Goal: Task Accomplishment & Management: Manage account settings

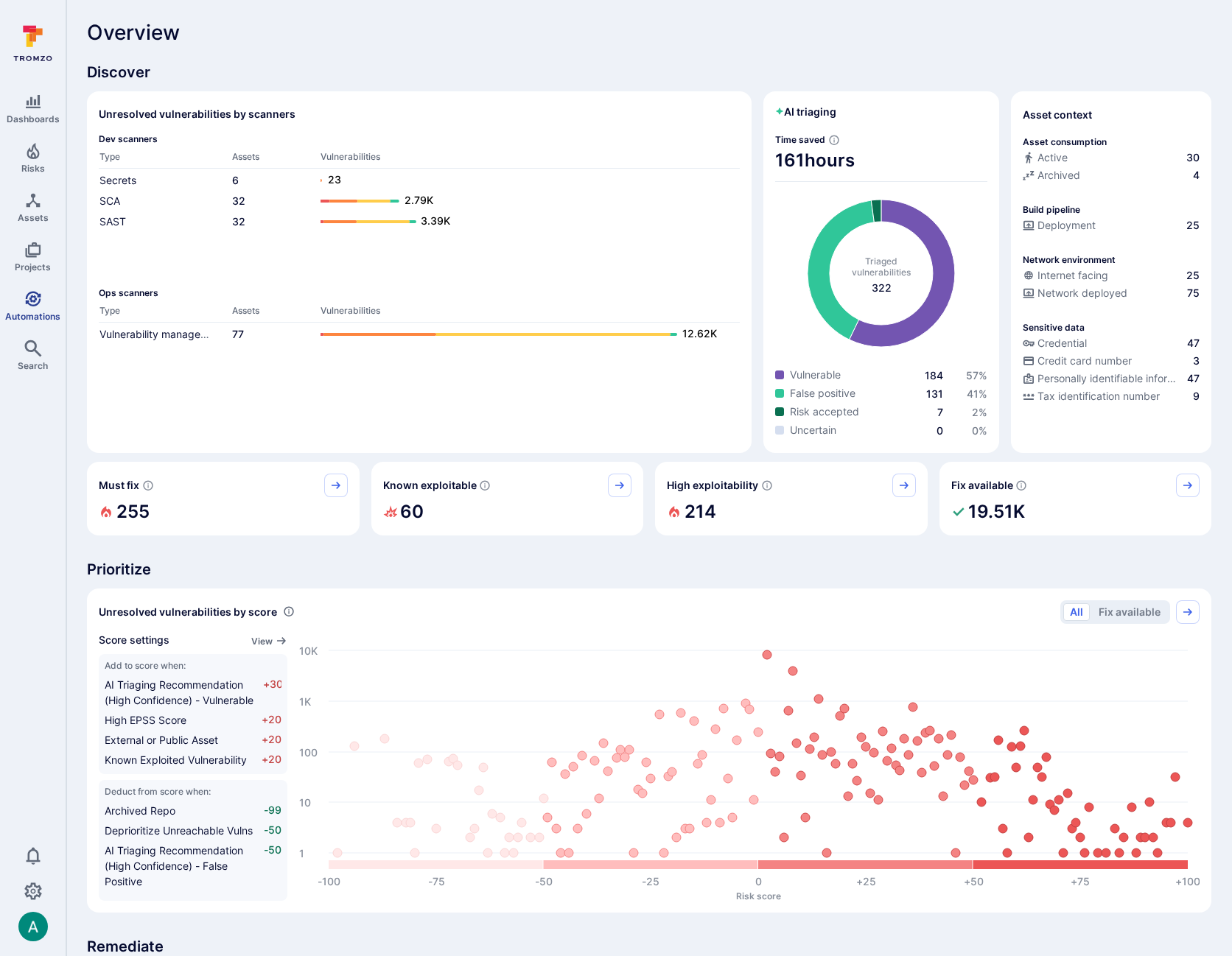
click at [29, 304] on icon "Automations" at bounding box center [32, 298] width 15 height 15
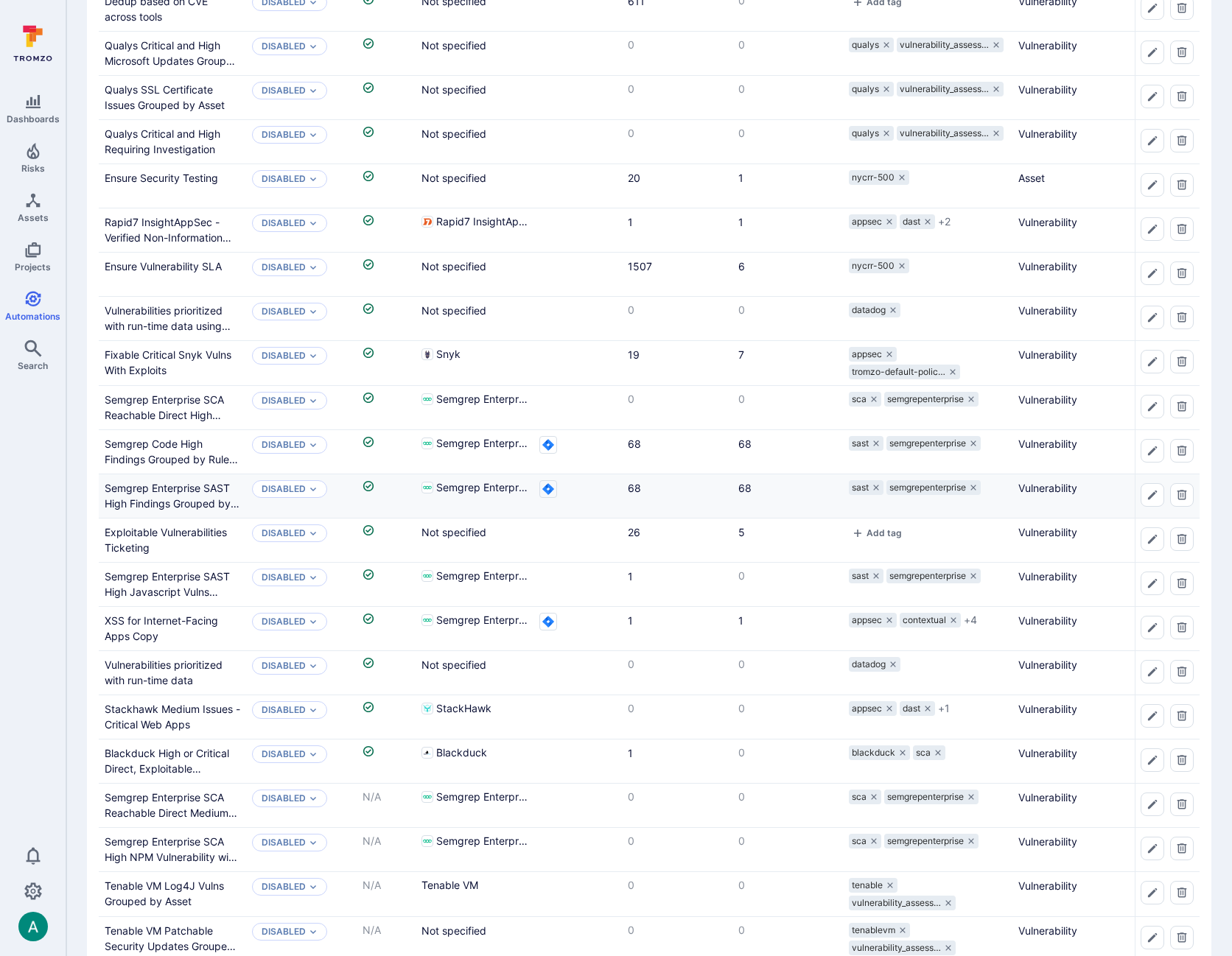
scroll to position [209, 0]
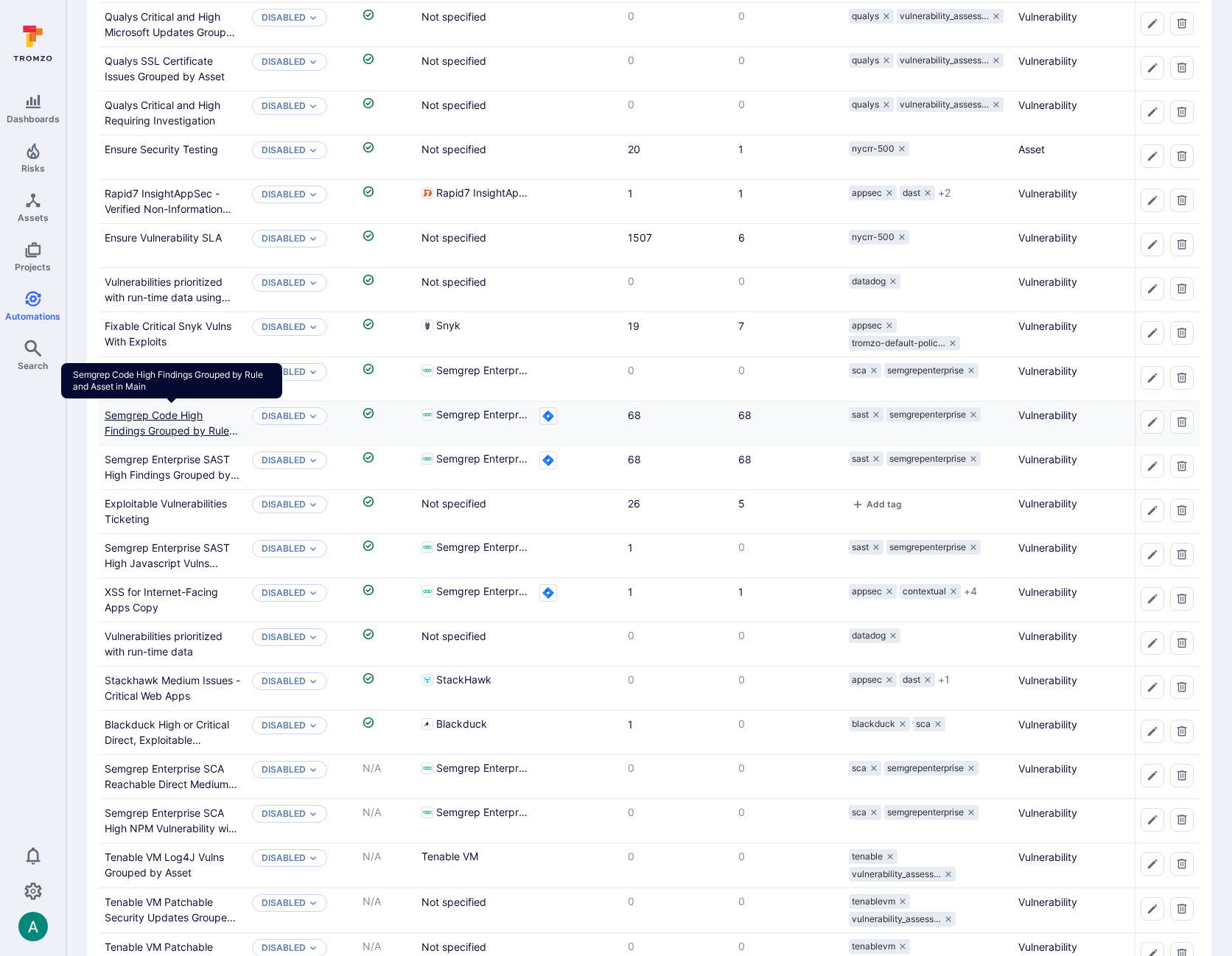
click at [124, 409] on link "Semgrep Code High Findings Grouped by Rule and Asset in Main" at bounding box center [171, 430] width 133 height 44
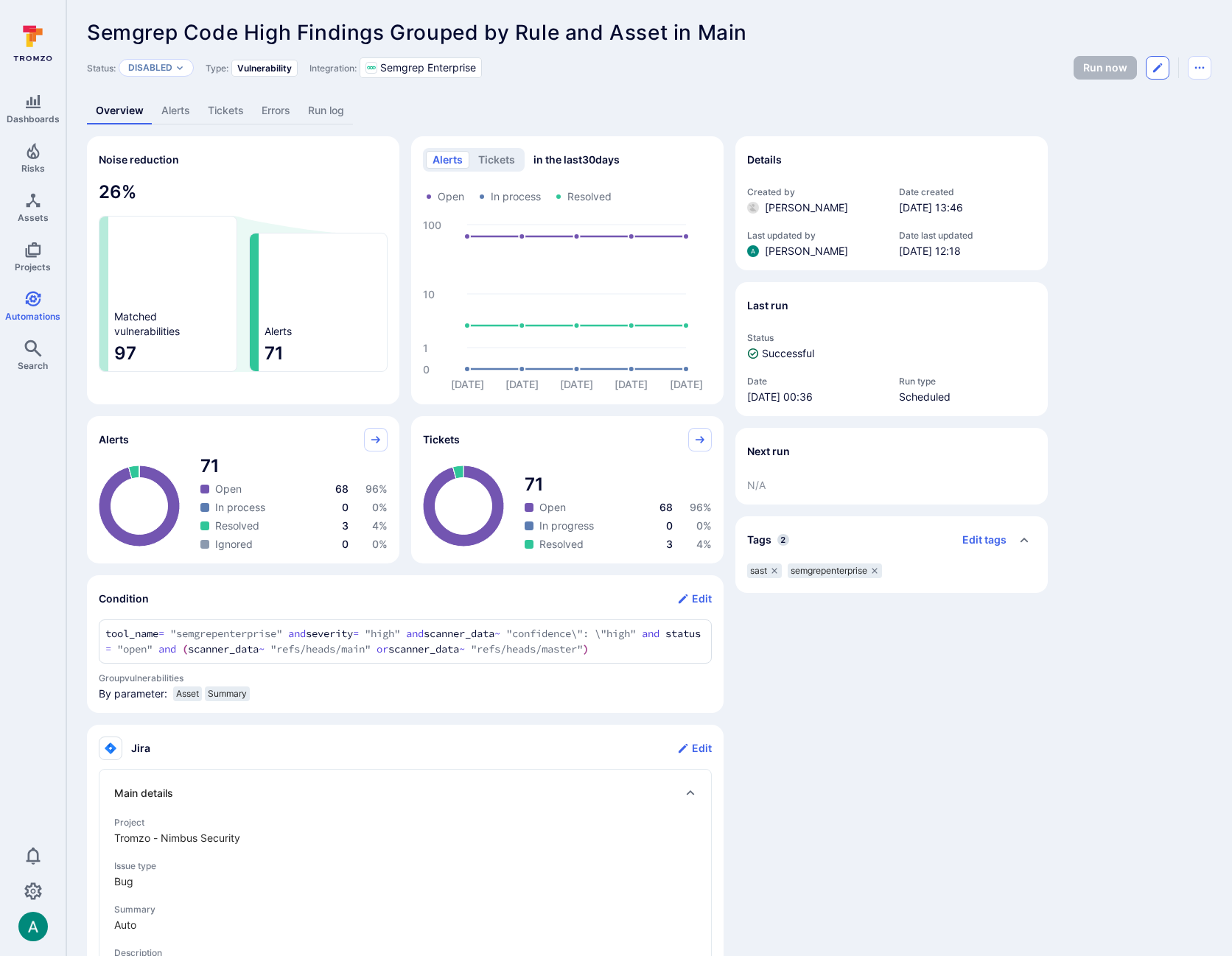
click at [1159, 68] on icon "Edit automation" at bounding box center [1157, 68] width 12 height 12
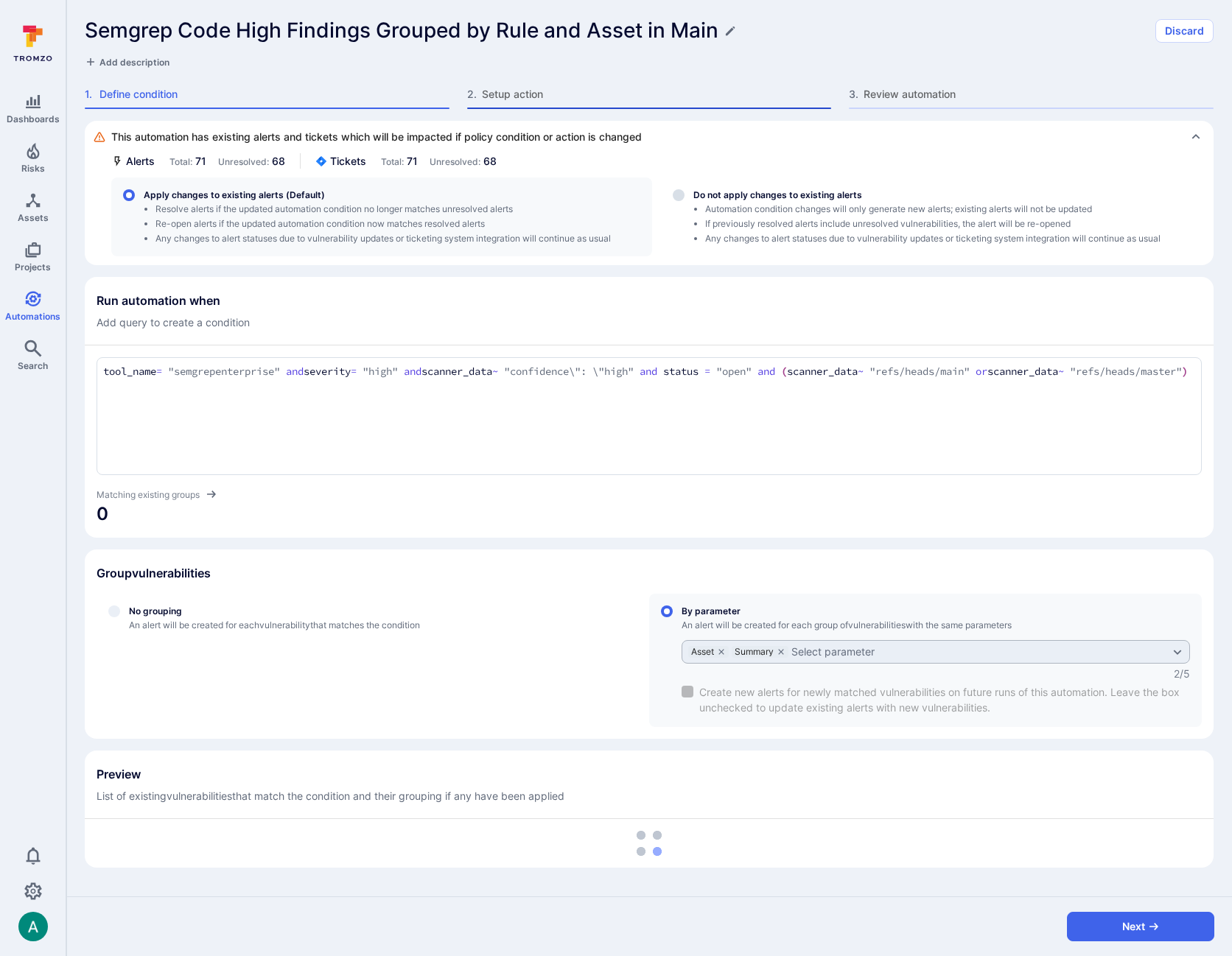
click at [503, 100] on span "Setup action" at bounding box center [657, 94] width 350 height 14
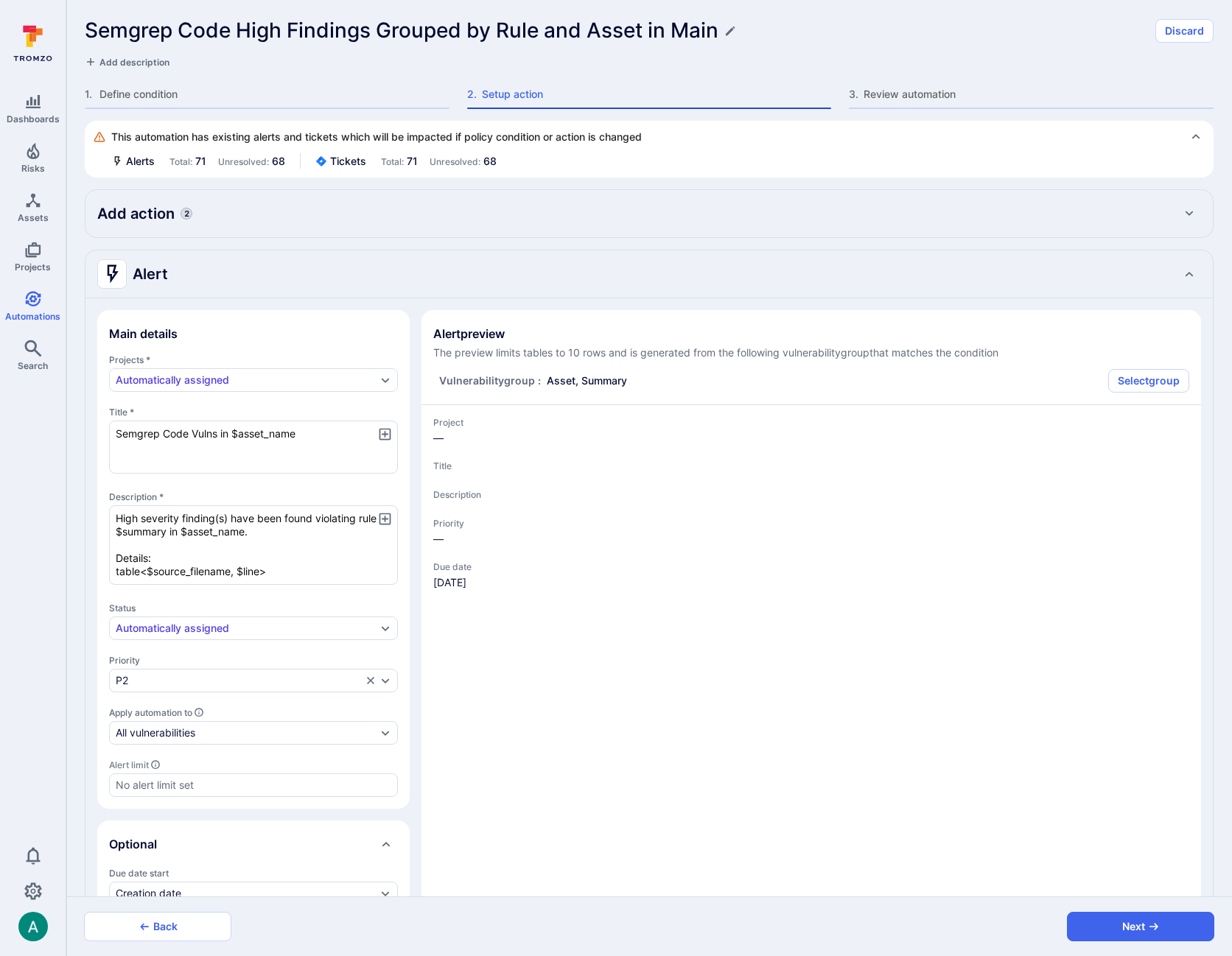
type textarea "x"
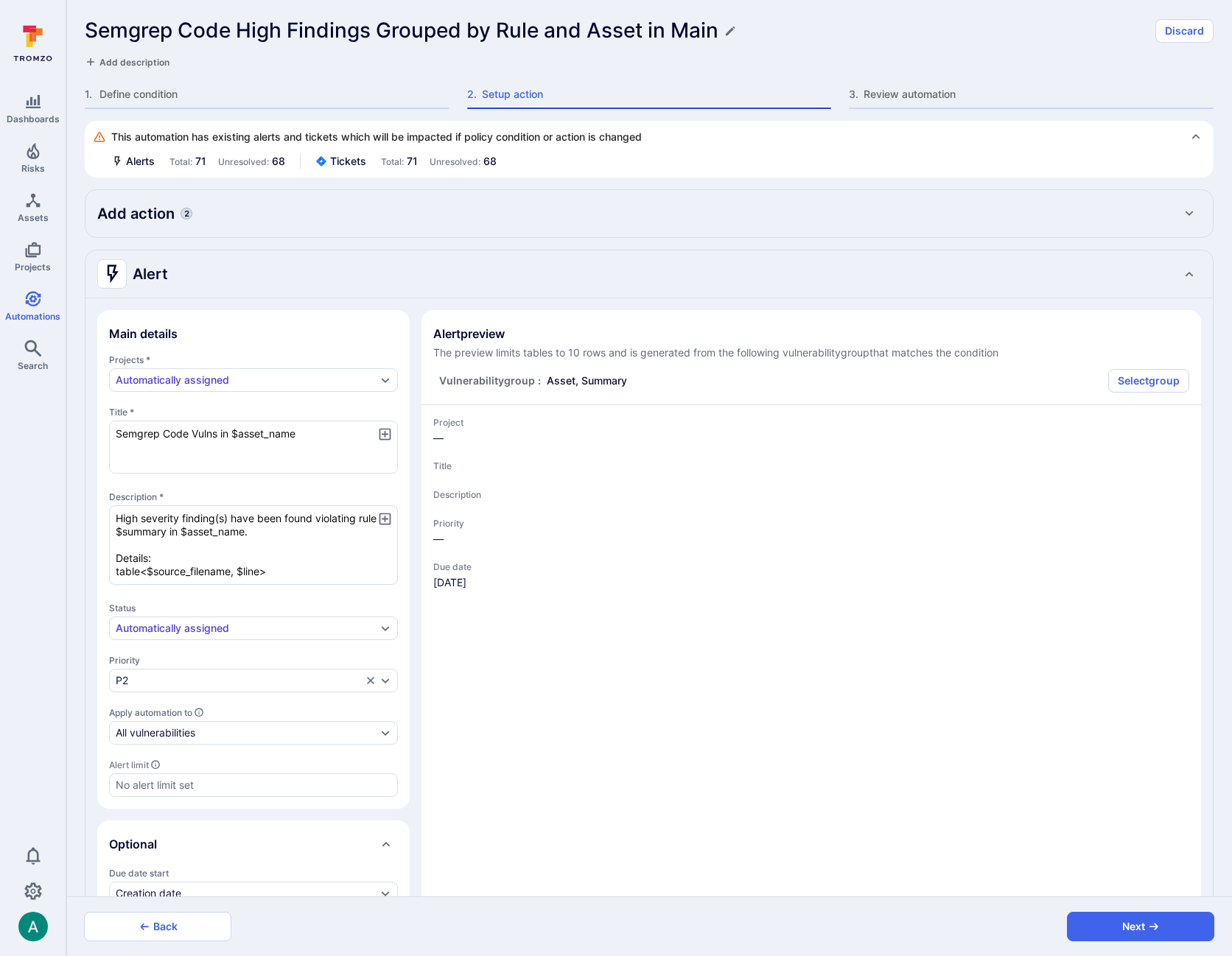
type textarea "x"
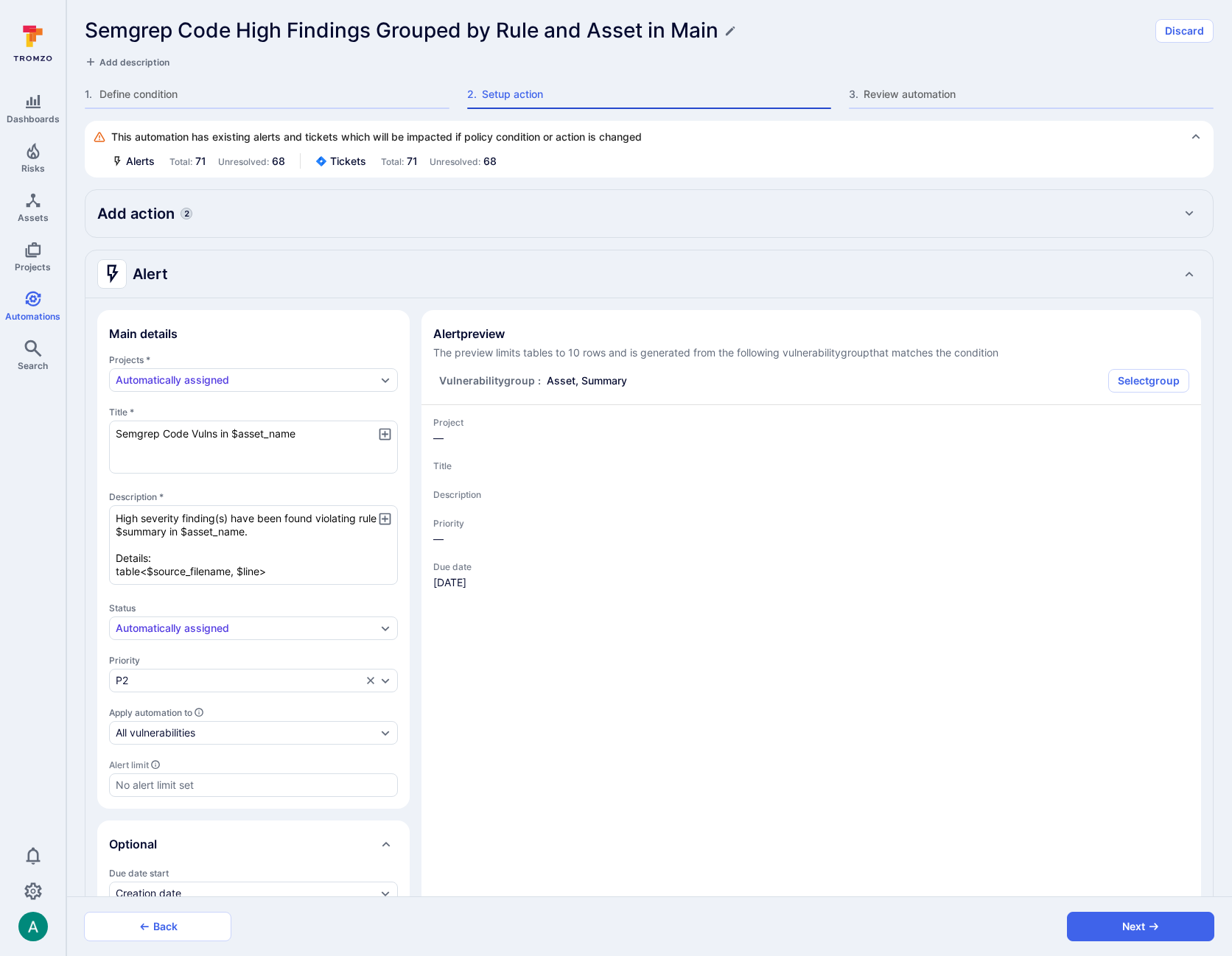
type textarea "x"
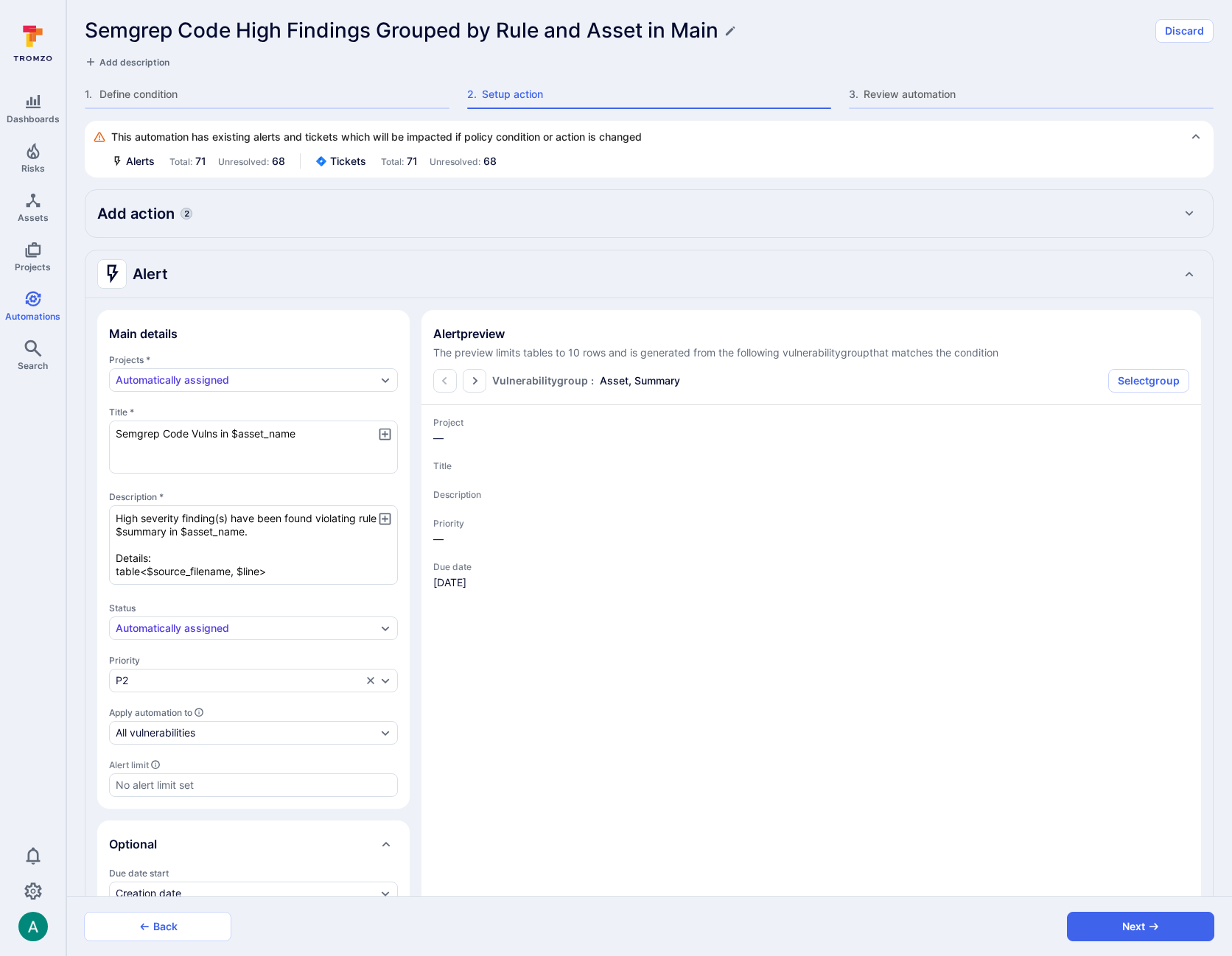
type textarea "x"
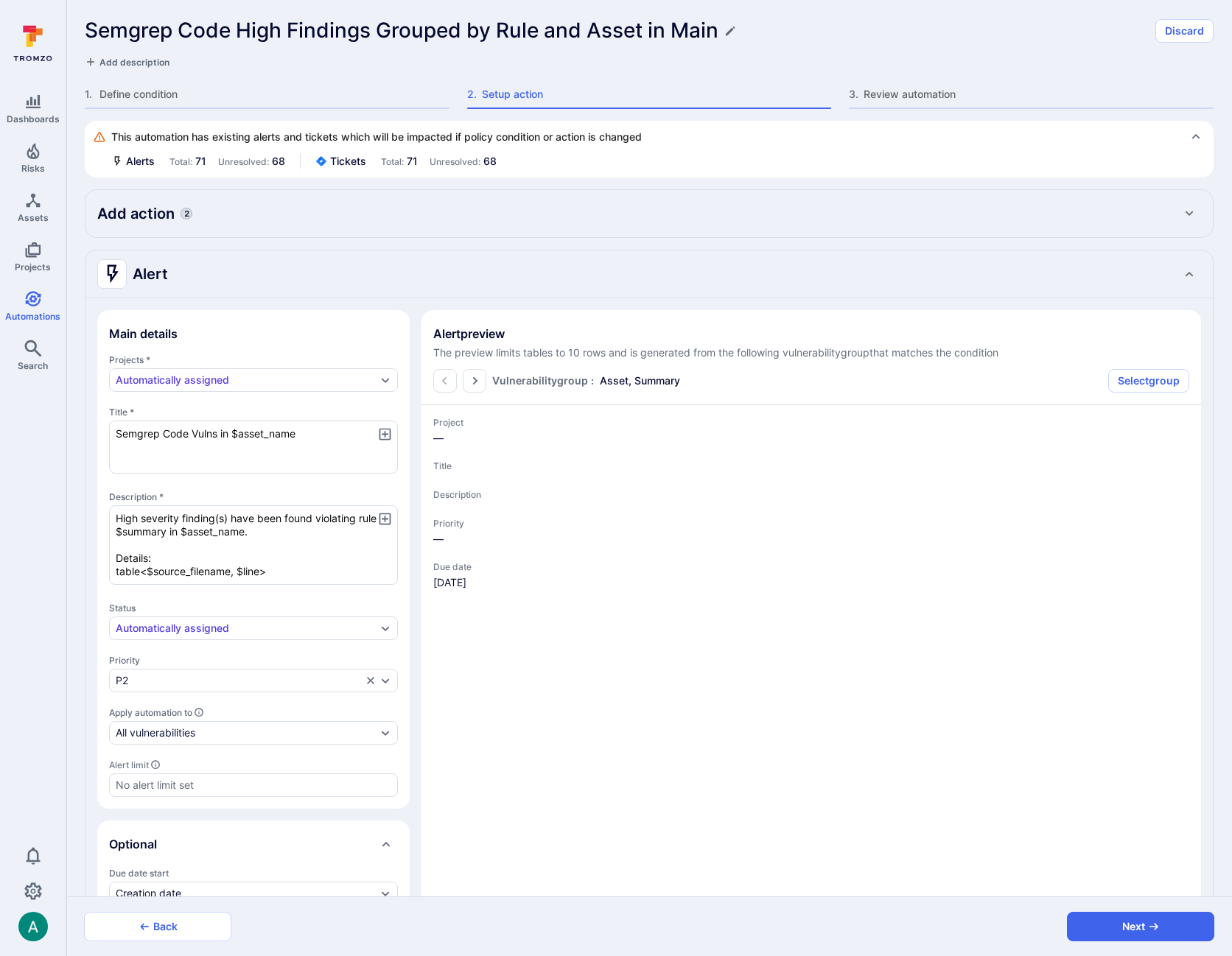
type textarea "x"
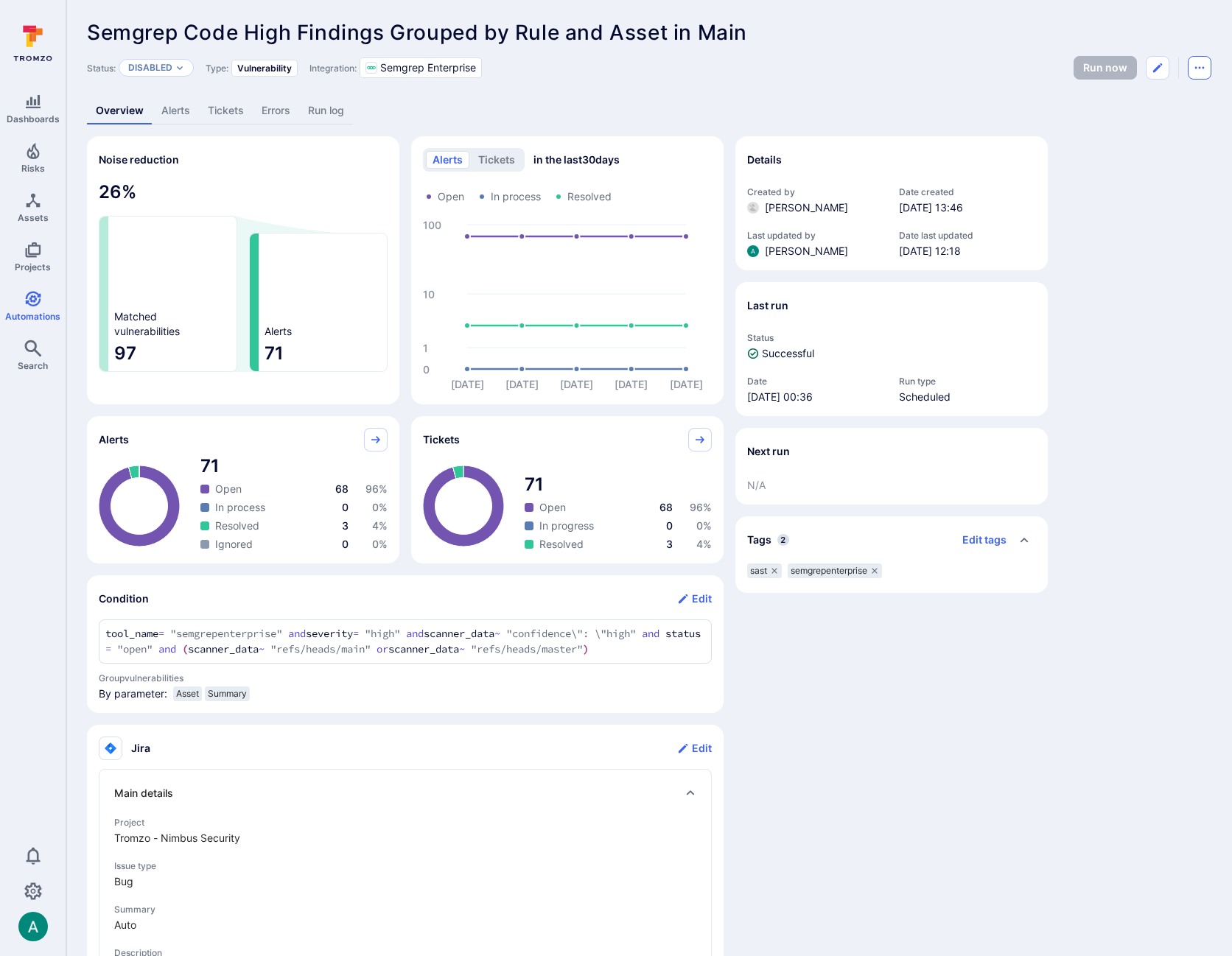
click at [1194, 67] on icon "Automation menu" at bounding box center [1199, 68] width 12 height 12
click at [1112, 120] on li "Delete" at bounding box center [1138, 124] width 134 height 24
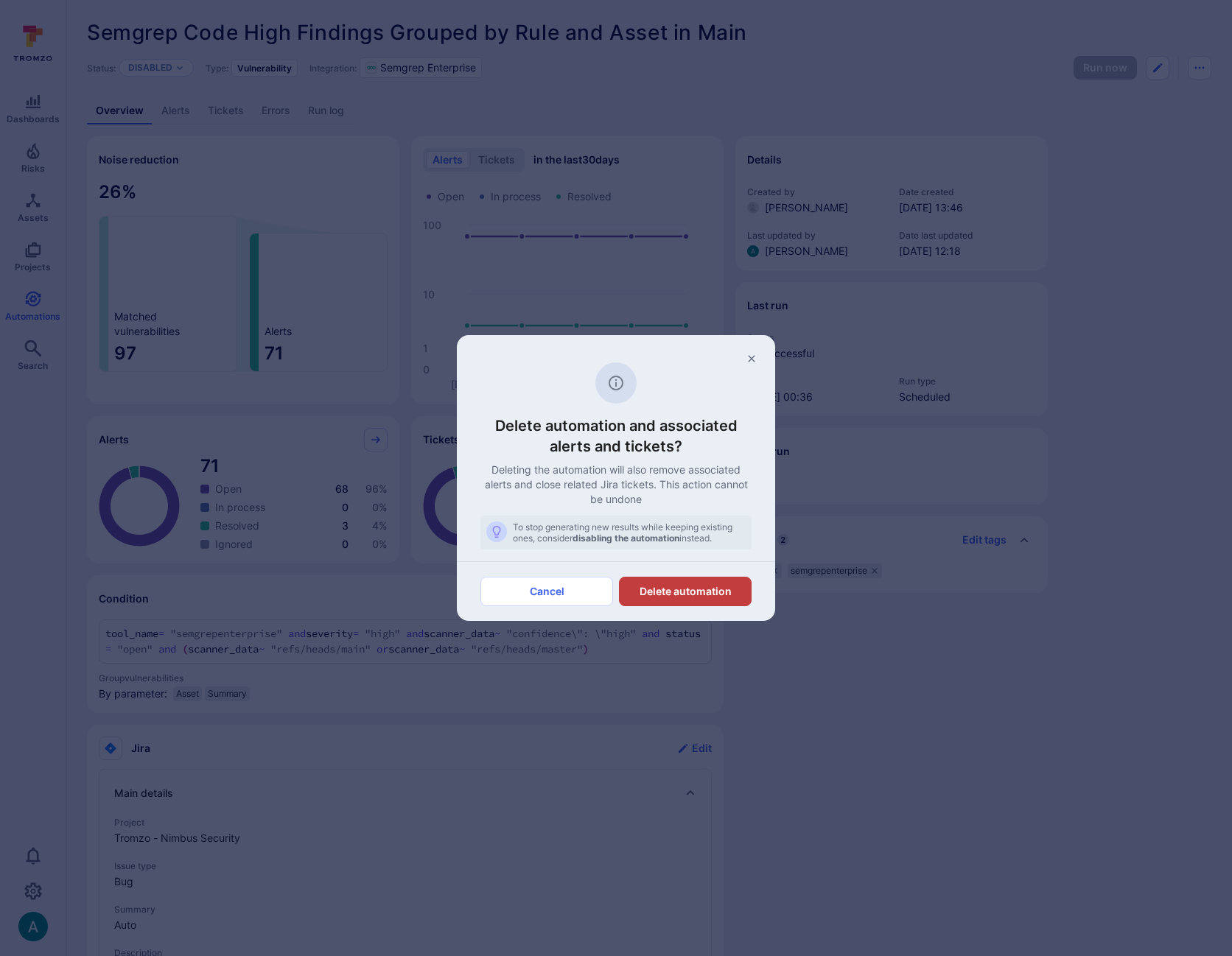
click at [716, 586] on button "Delete automation" at bounding box center [685, 591] width 132 height 29
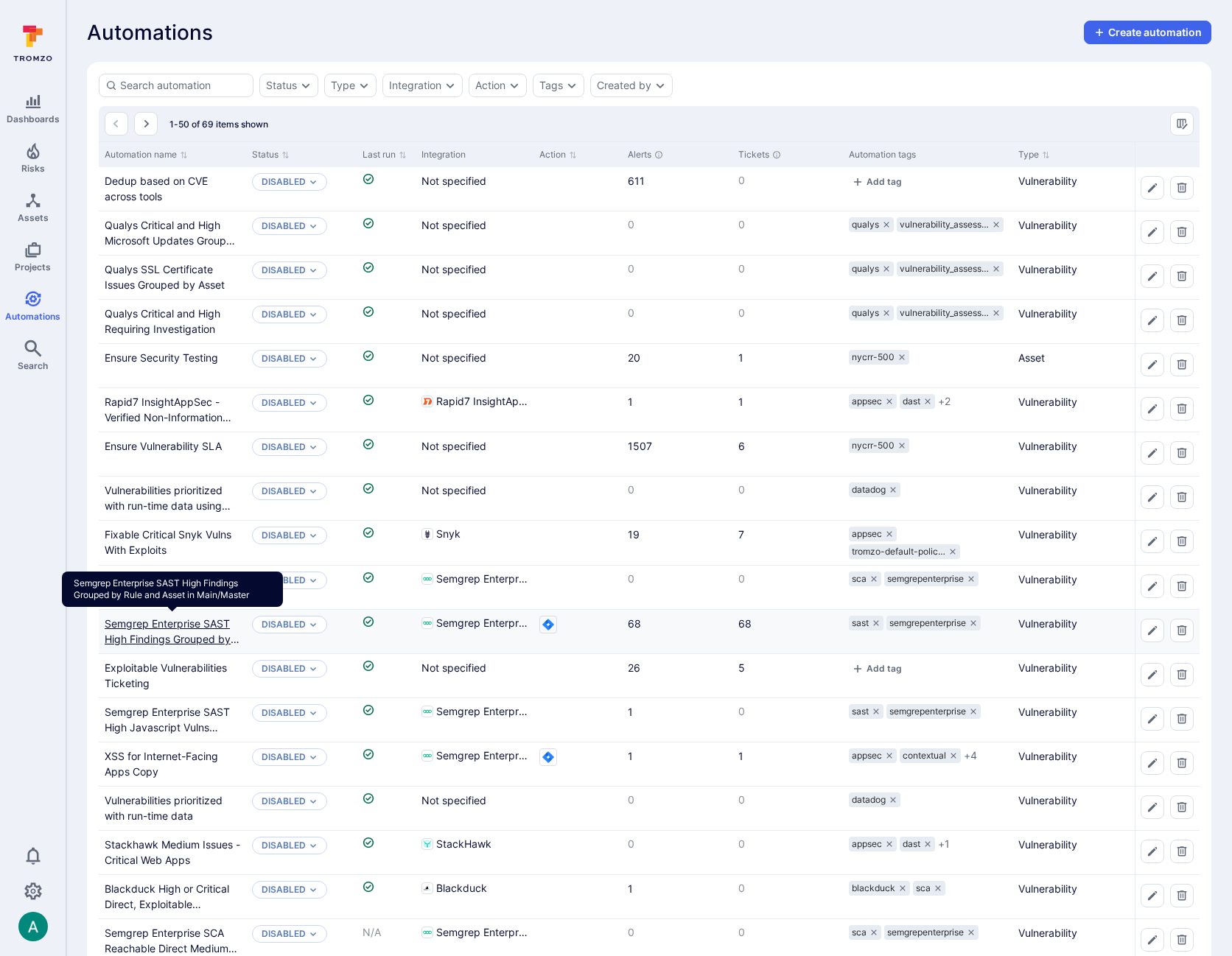
click at [177, 629] on link "Semgrep Enterprise SAST High Findings Grouped by Rule and Asset in Main/Master" at bounding box center [171, 647] width 135 height 59
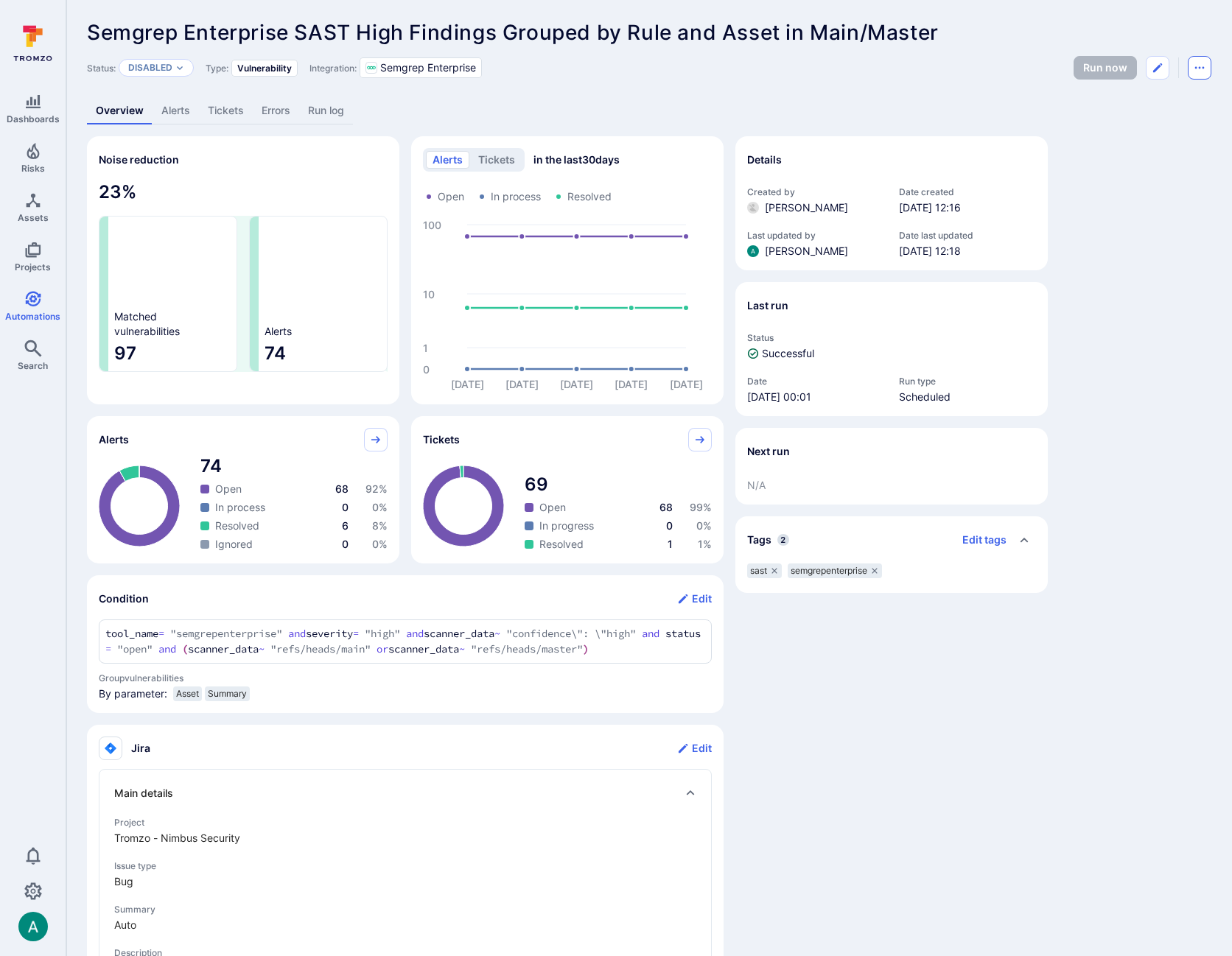
click at [1201, 64] on icon "Automation menu" at bounding box center [1199, 68] width 12 height 12
click at [1165, 127] on li "Delete" at bounding box center [1138, 124] width 134 height 24
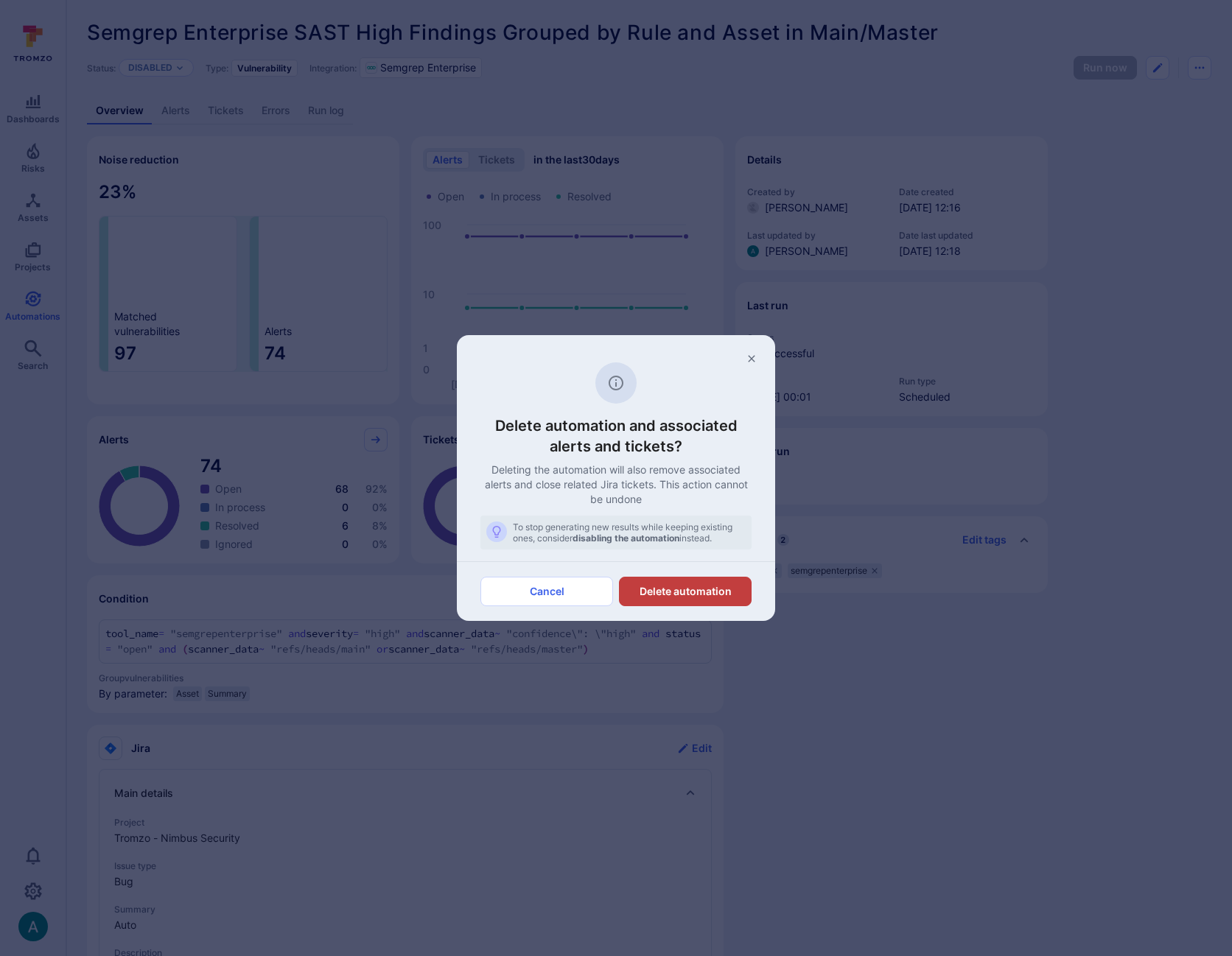
click at [691, 594] on button "Delete automation" at bounding box center [685, 591] width 132 height 29
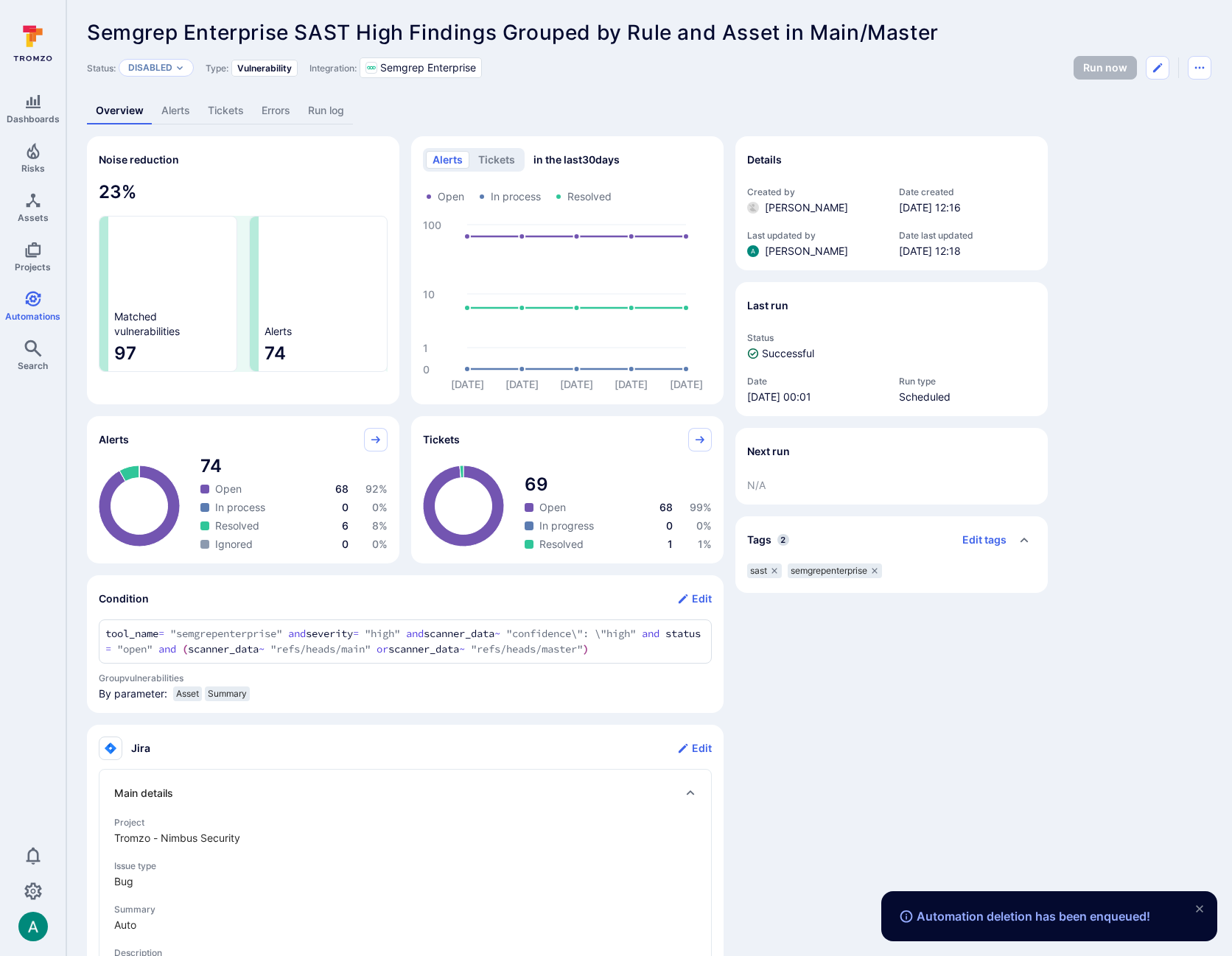
scroll to position [209, 0]
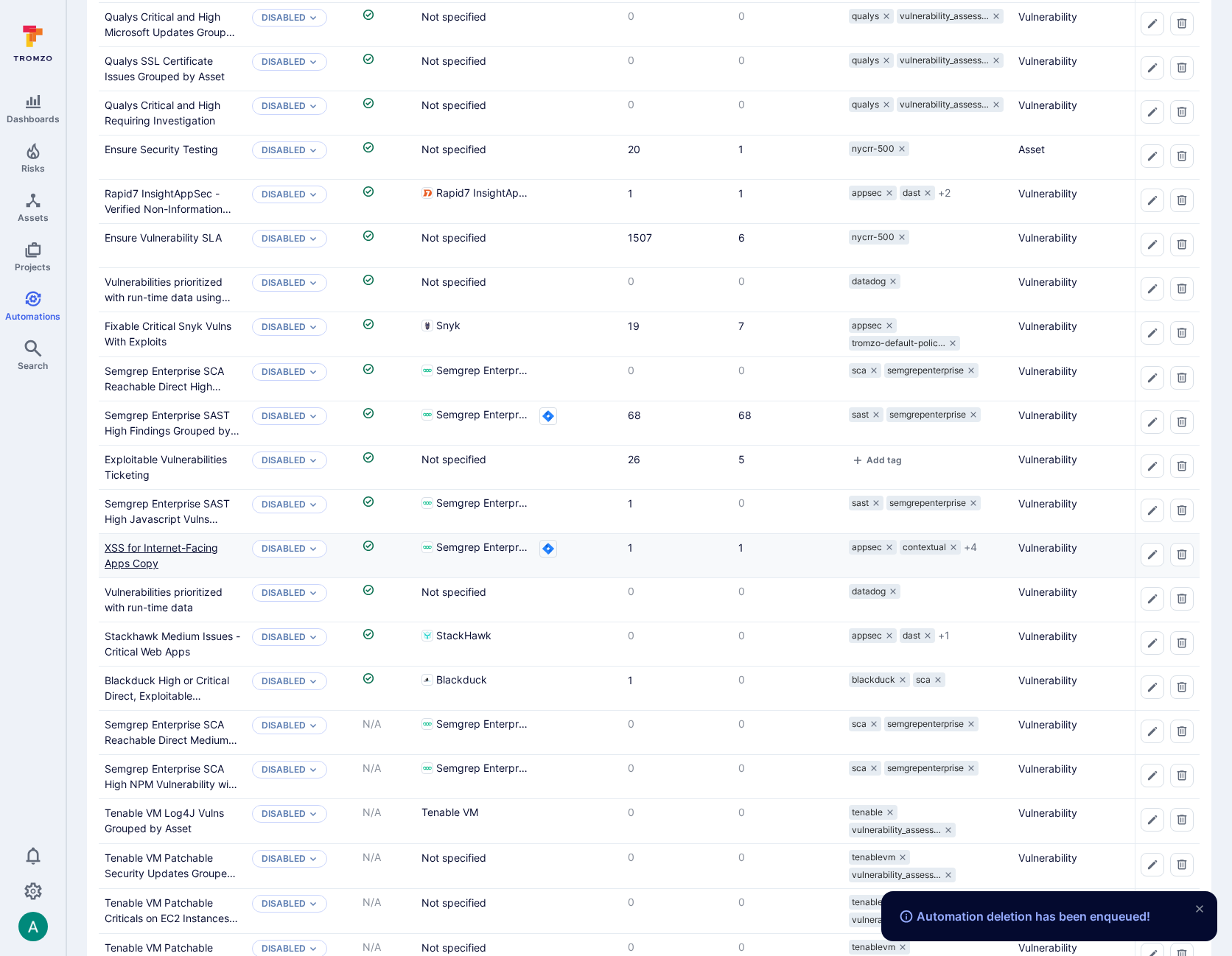
click at [191, 542] on link "XSS for Internet-Facing Apps Copy" at bounding box center [161, 555] width 113 height 28
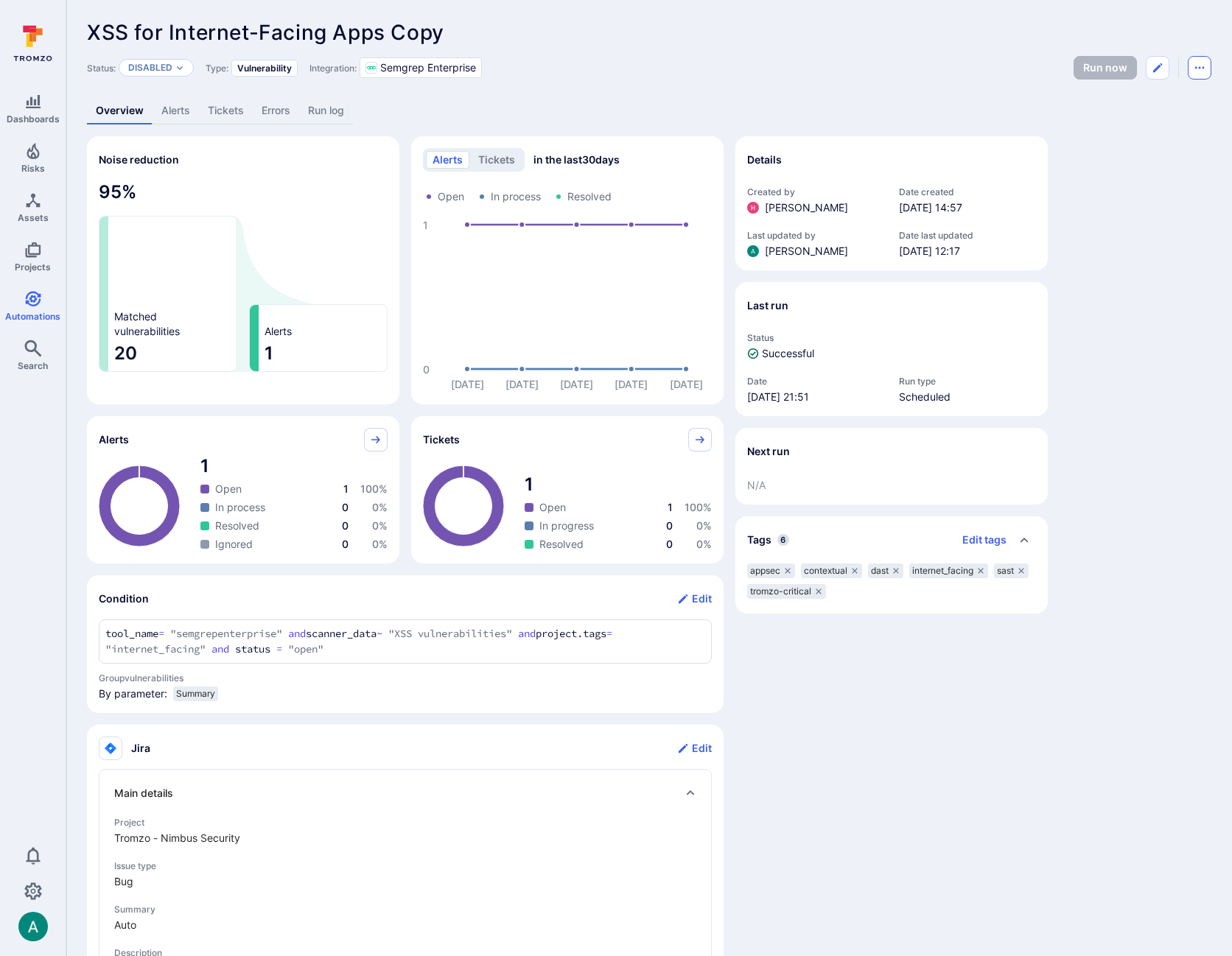
click at [1199, 68] on icon "Automation menu" at bounding box center [1200, 68] width 10 height 2
click at [1161, 123] on li "Delete" at bounding box center [1138, 124] width 134 height 24
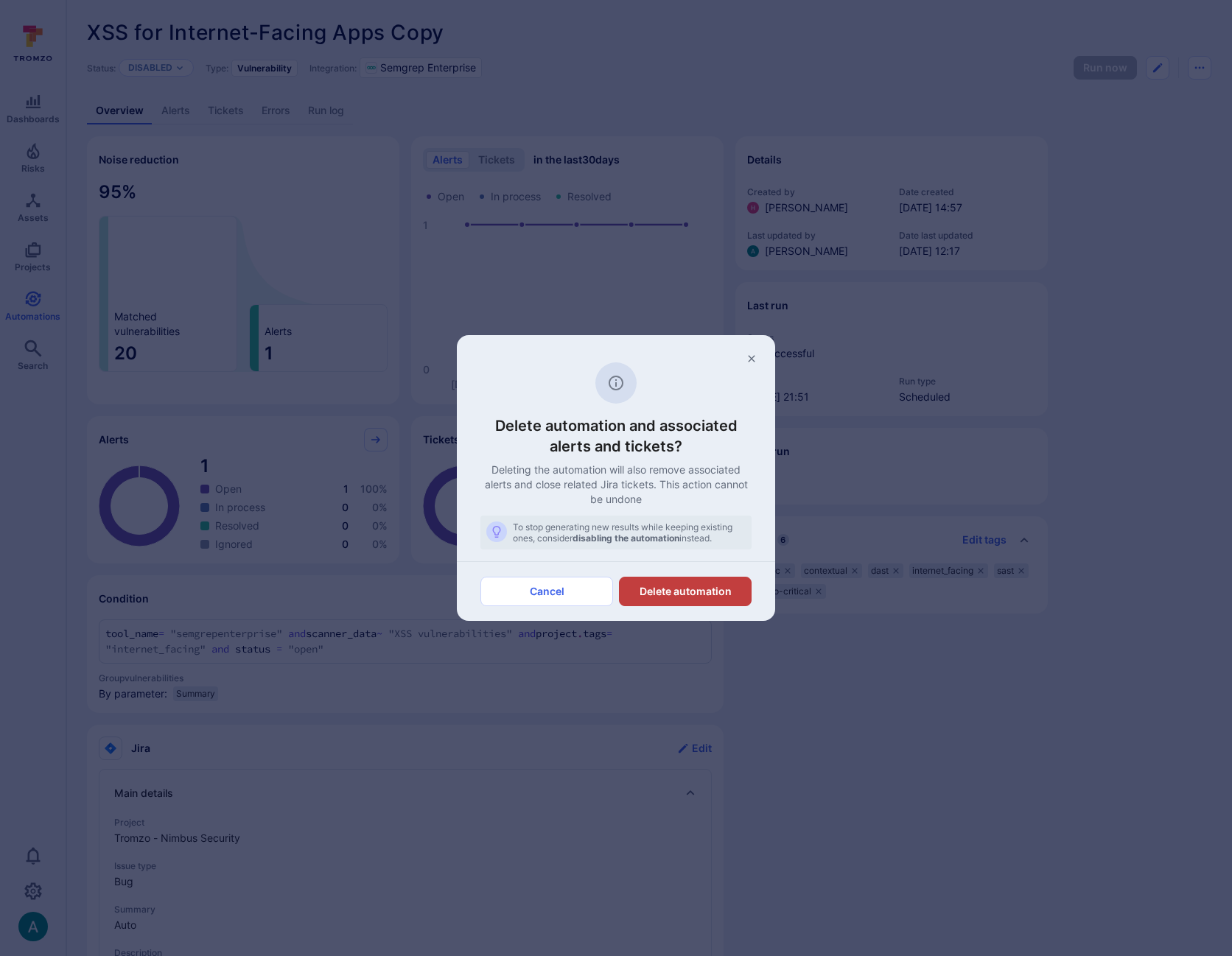
click at [722, 599] on button "Delete automation" at bounding box center [685, 591] width 132 height 29
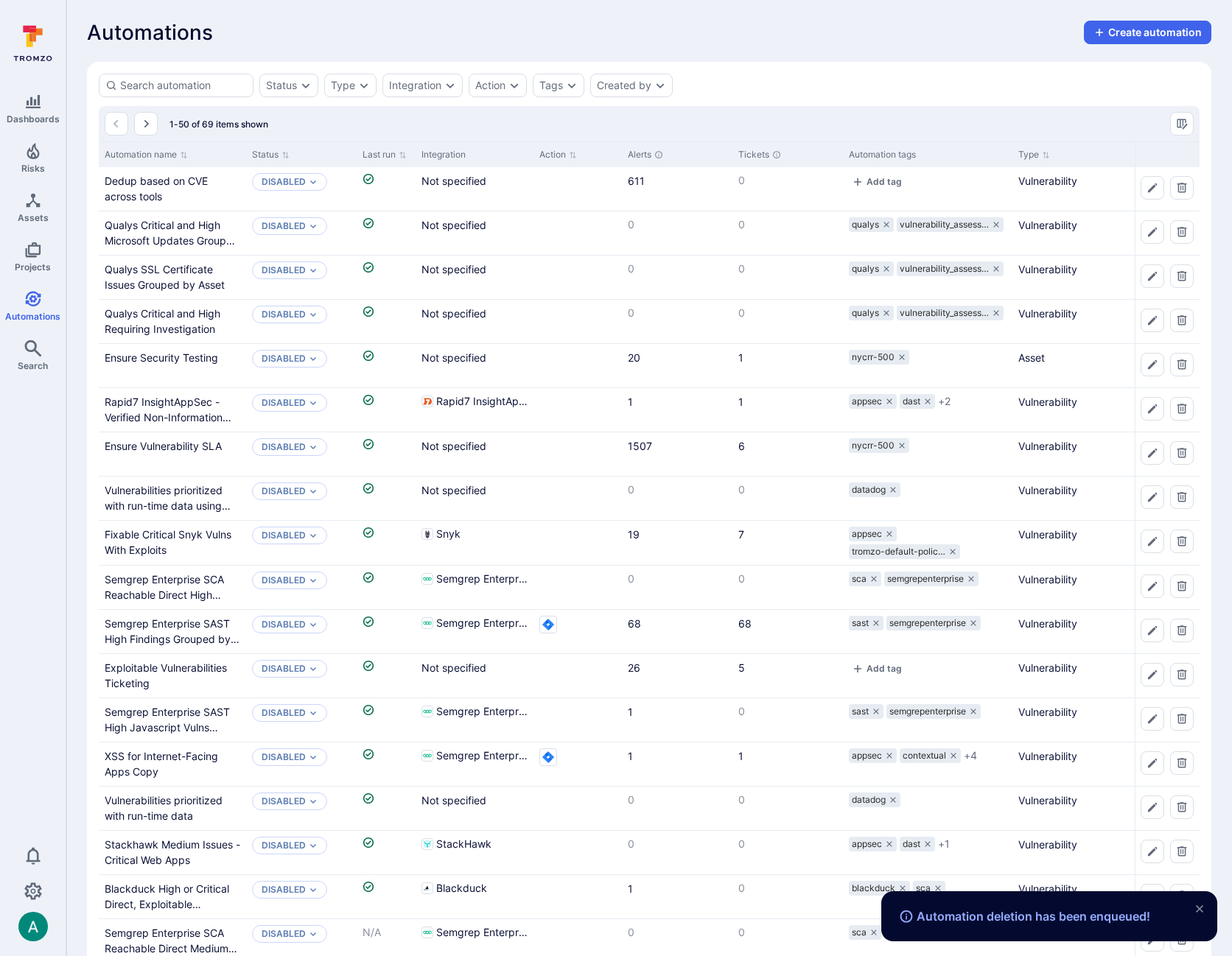
scroll to position [209, 0]
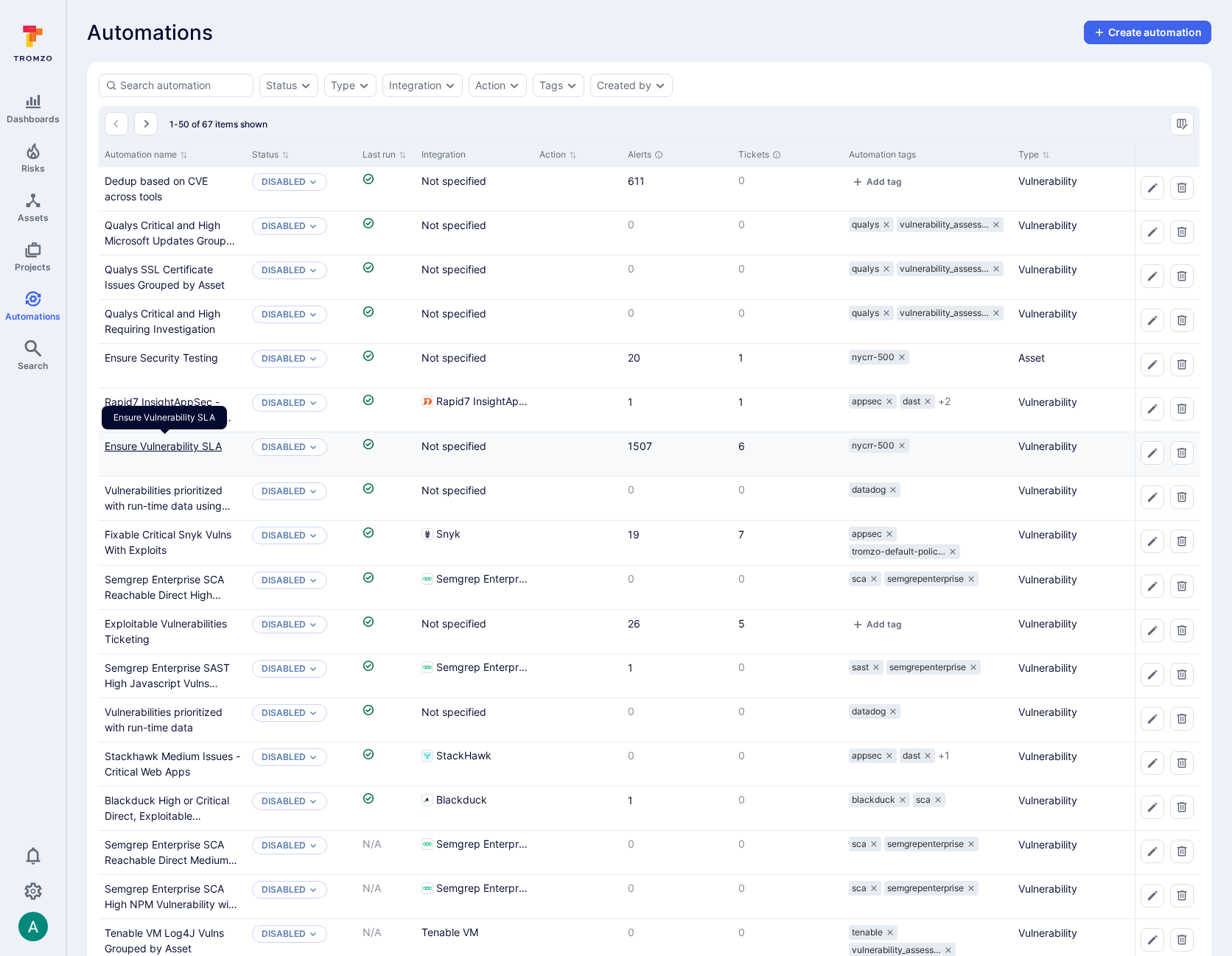
click at [184, 440] on link "Ensure Vulnerability SLA" at bounding box center [163, 446] width 117 height 13
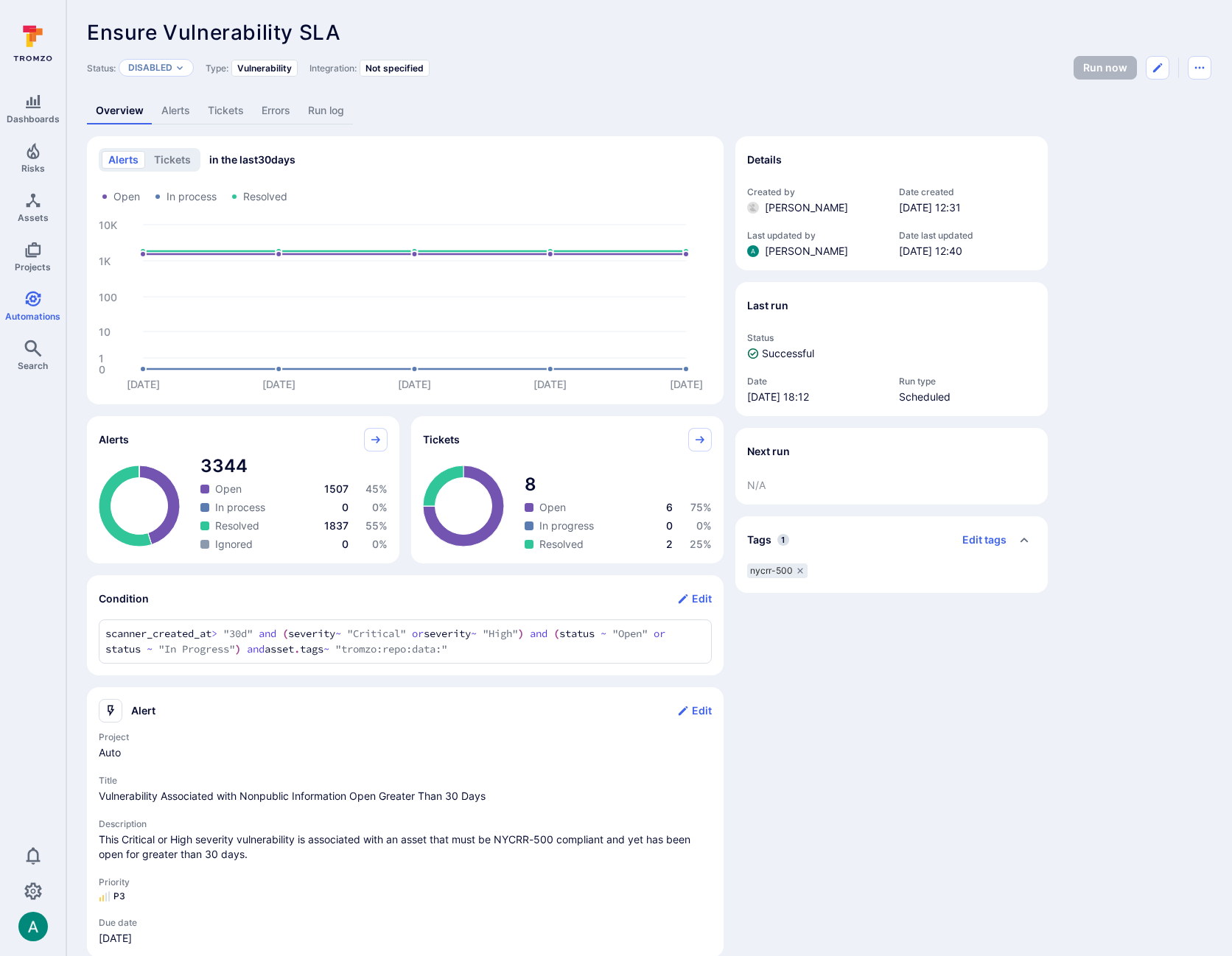
click at [216, 108] on link "Tickets" at bounding box center [226, 111] width 54 height 27
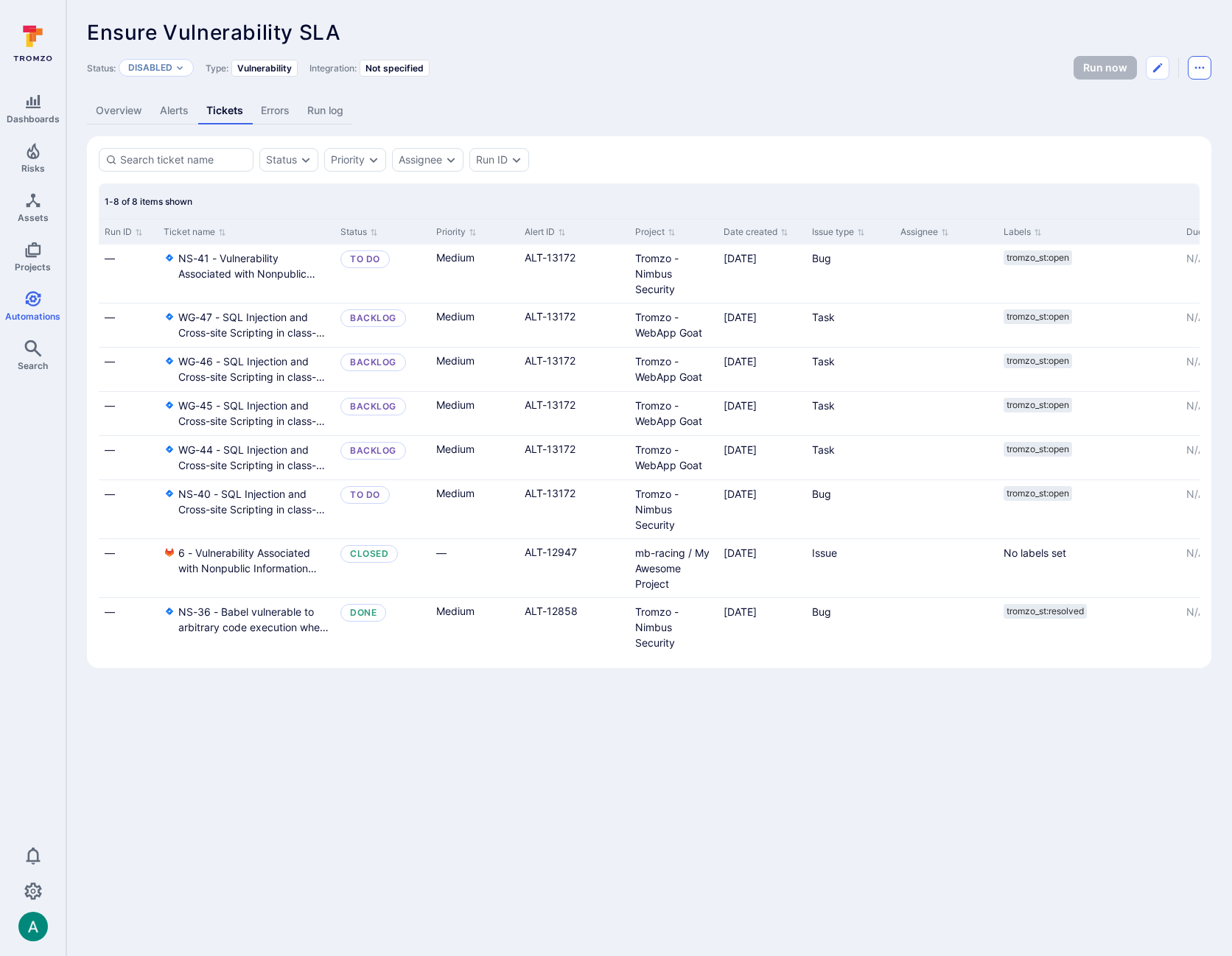
click at [1203, 67] on icon "Automation menu" at bounding box center [1200, 68] width 10 height 2
click at [1128, 126] on li "Delete" at bounding box center [1138, 124] width 134 height 24
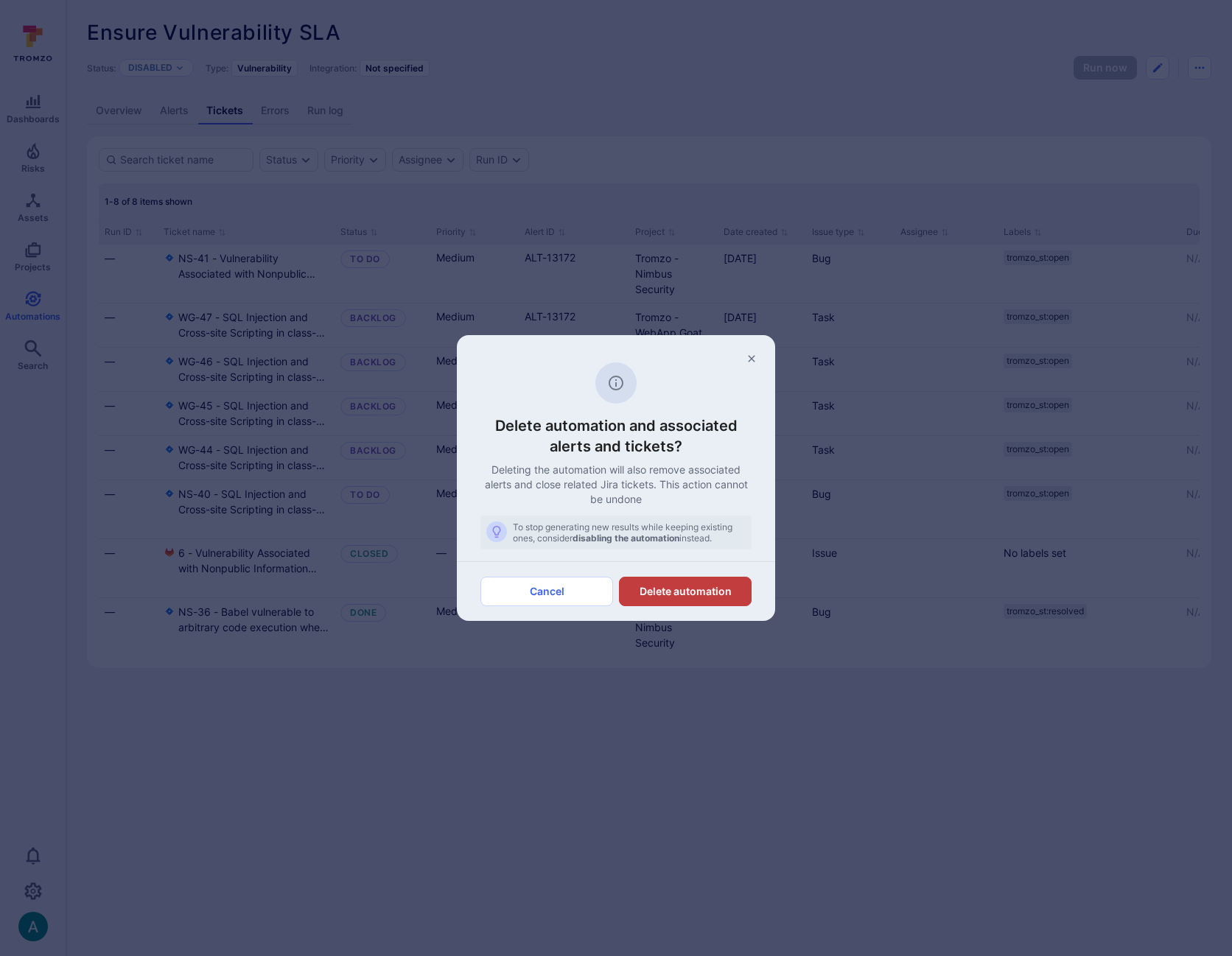
click at [709, 587] on button "Delete automation" at bounding box center [685, 591] width 132 height 29
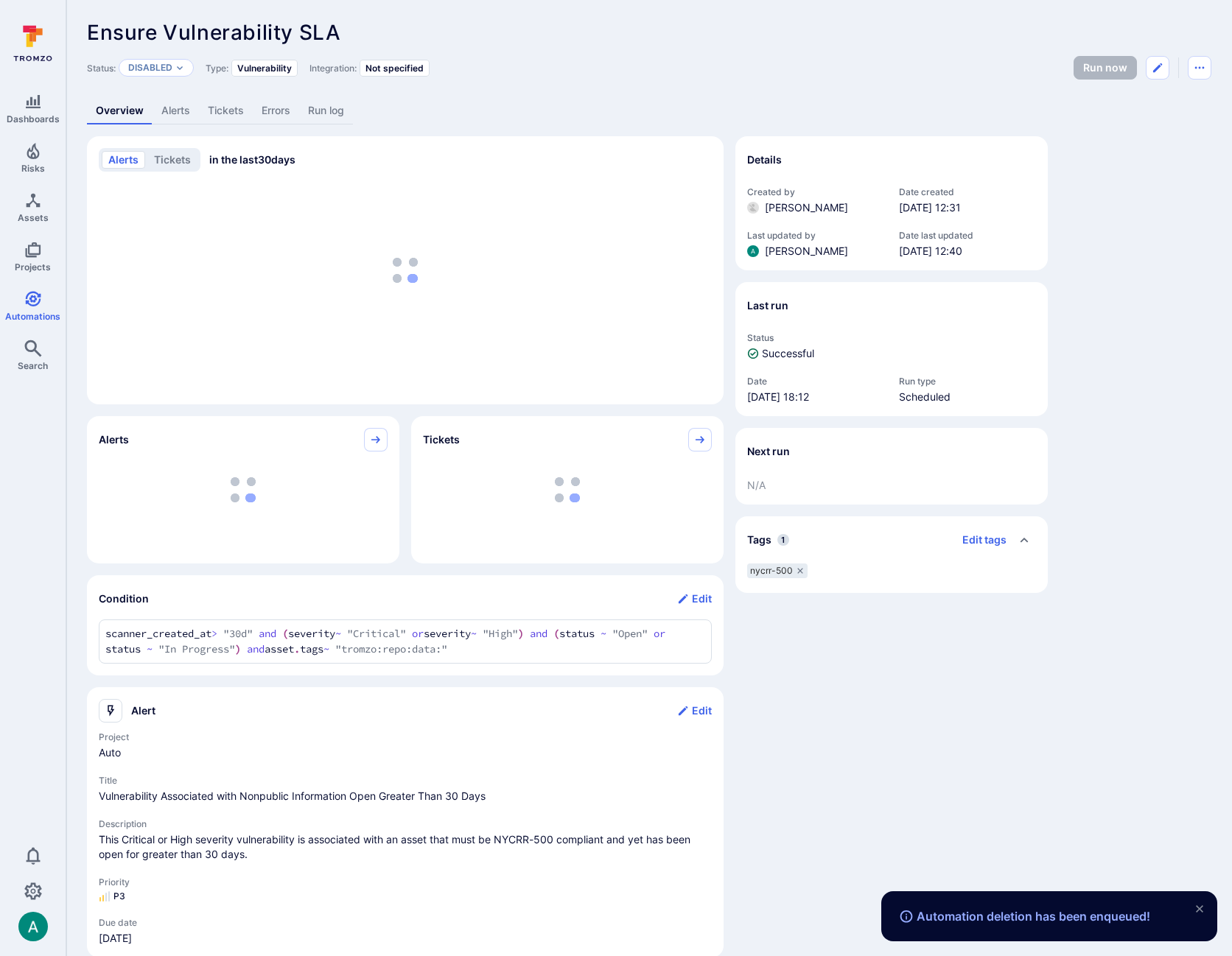
scroll to position [22, 0]
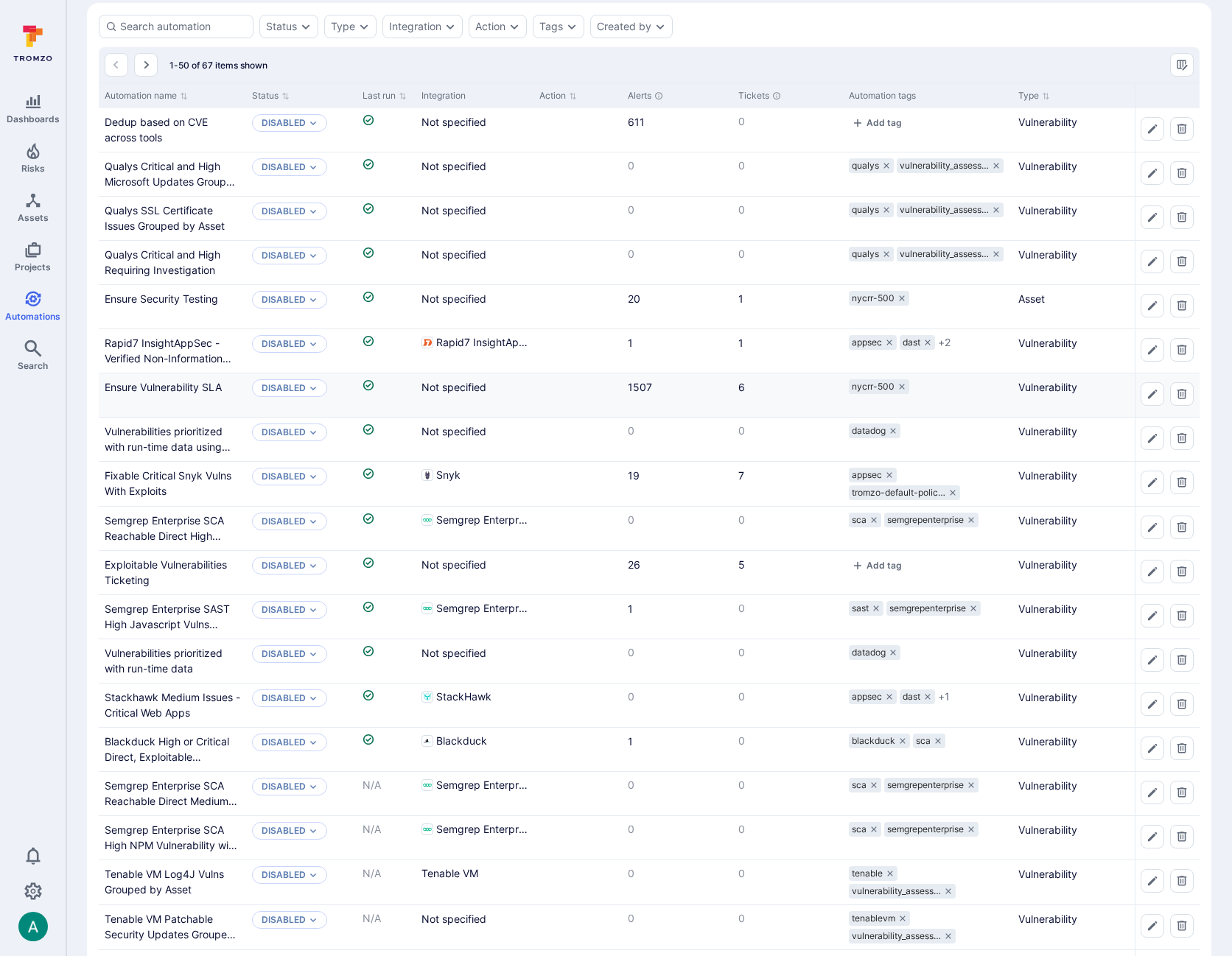
scroll to position [57, 0]
click at [175, 297] on link "Ensure Security Testing" at bounding box center [161, 300] width 113 height 13
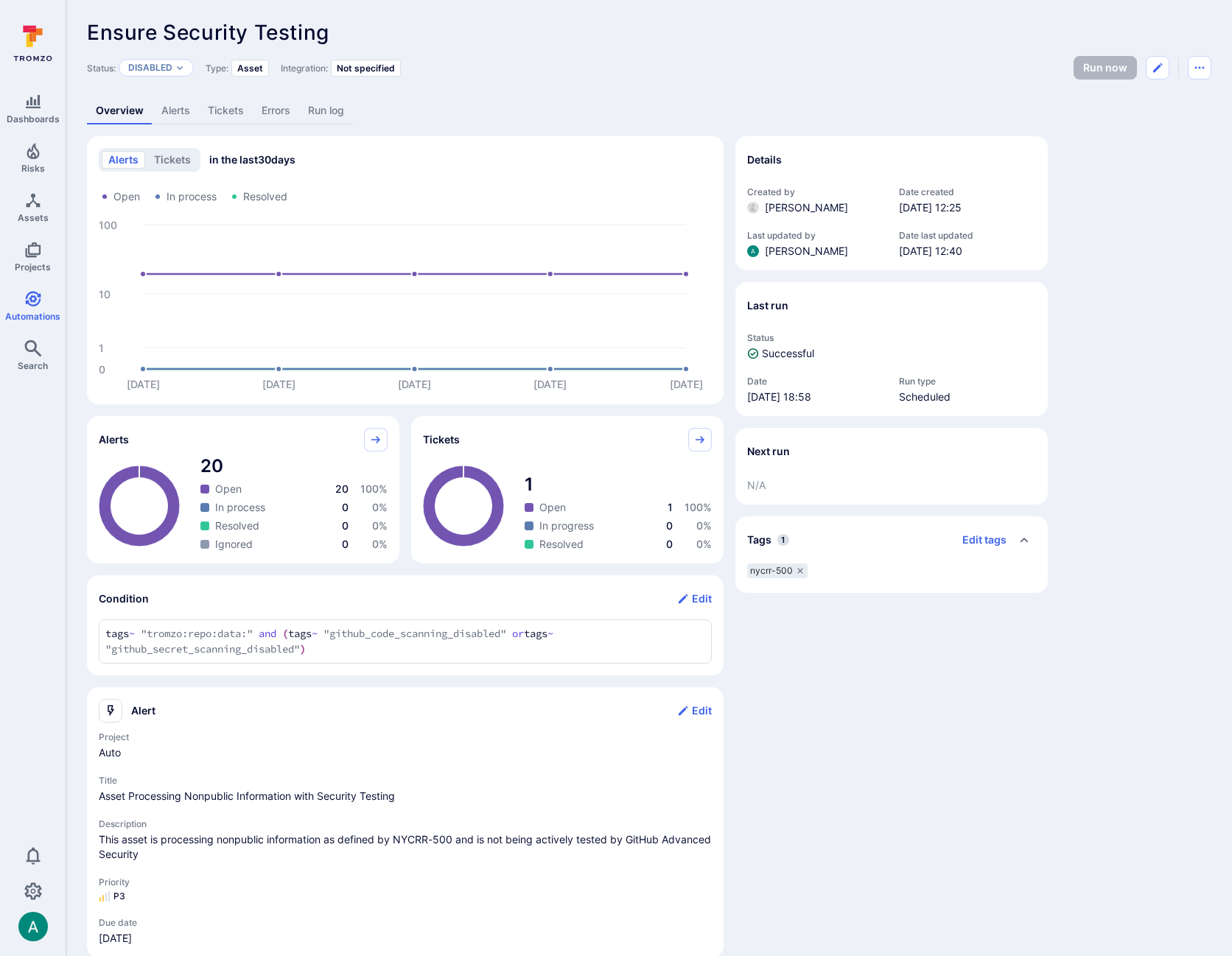
click at [226, 118] on link "Tickets" at bounding box center [226, 111] width 54 height 27
click at [187, 110] on link "Alerts" at bounding box center [175, 111] width 46 height 27
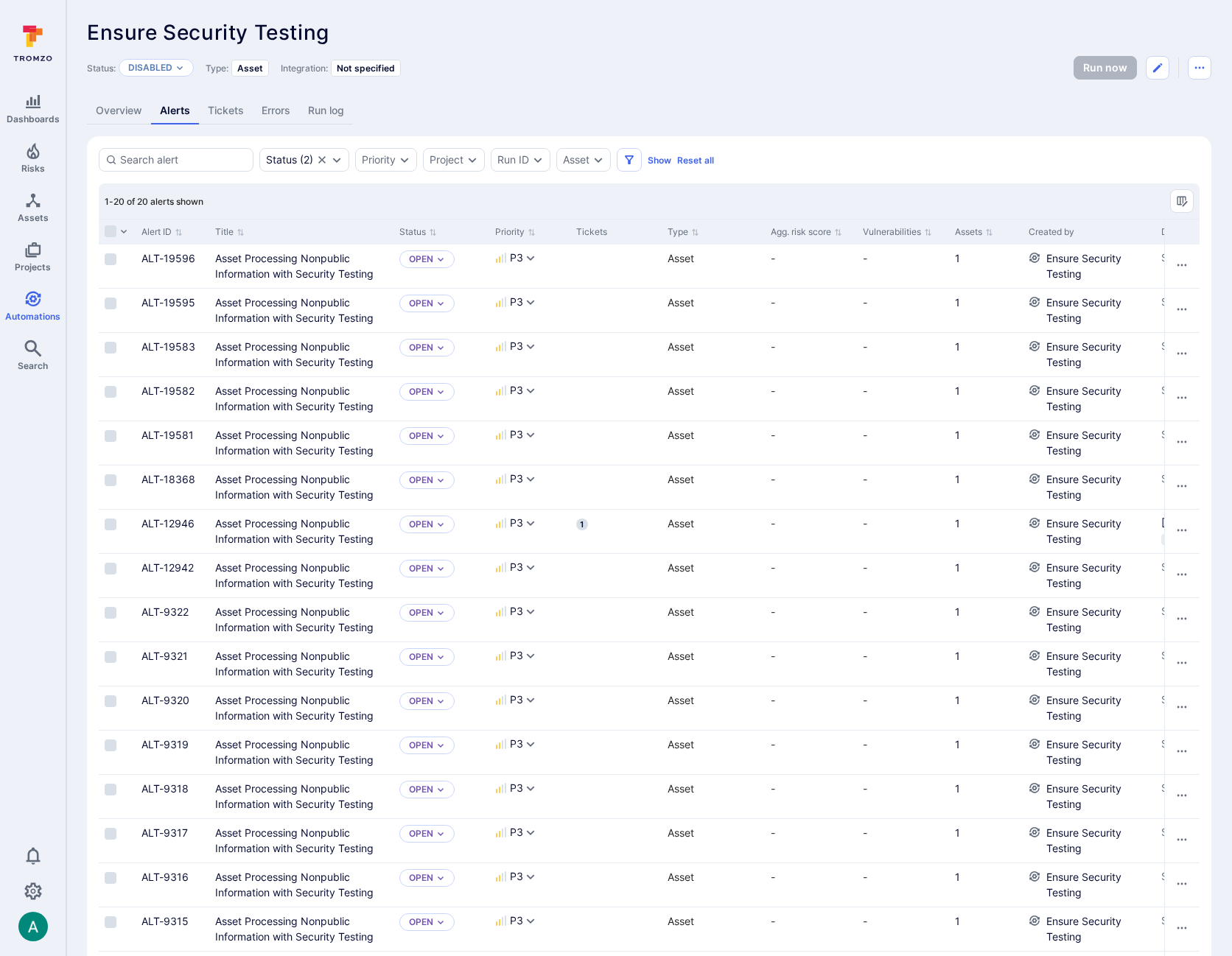
click at [233, 111] on link "Tickets" at bounding box center [226, 111] width 54 height 27
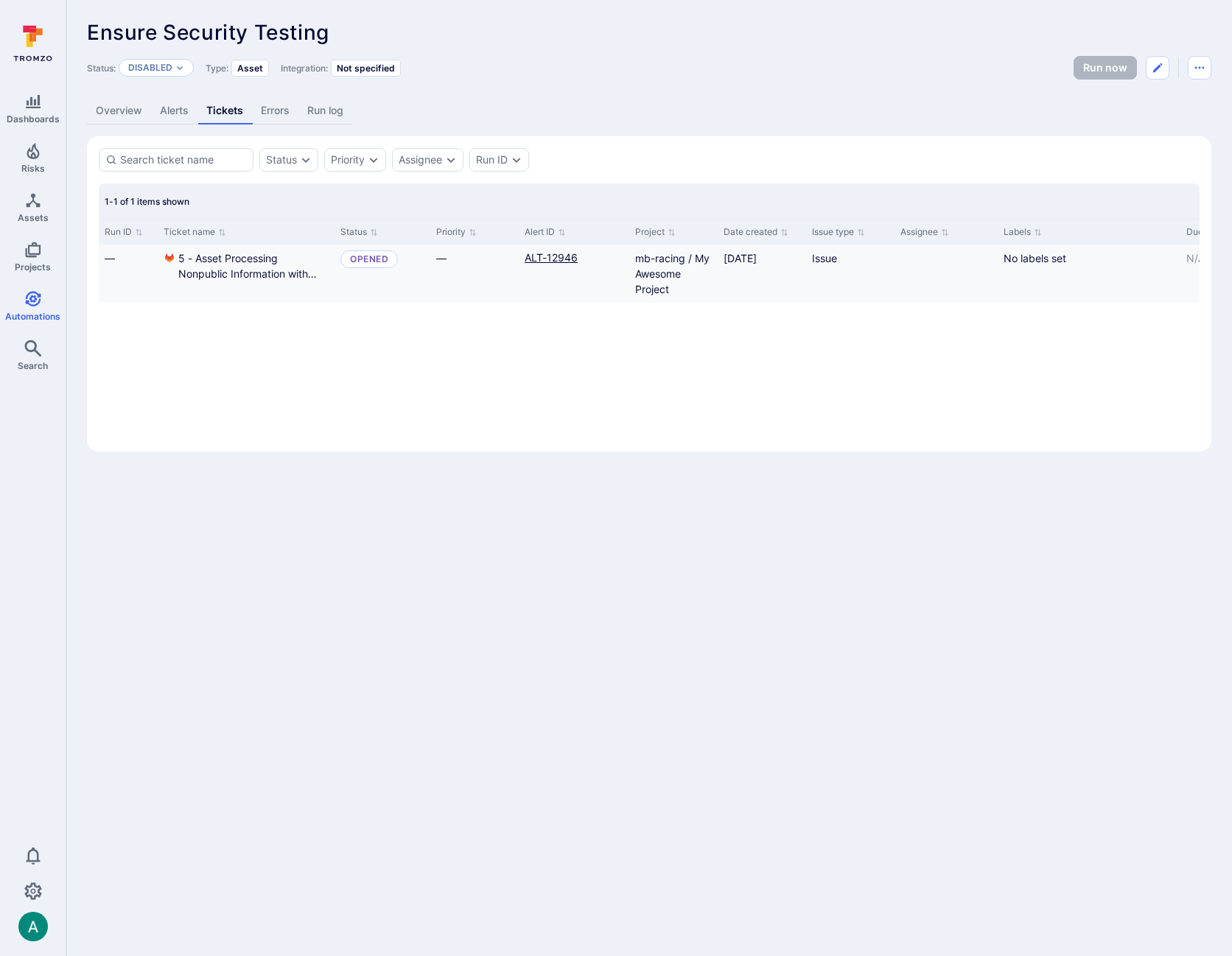
click at [531, 258] on link "ALT-12946" at bounding box center [551, 257] width 53 height 13
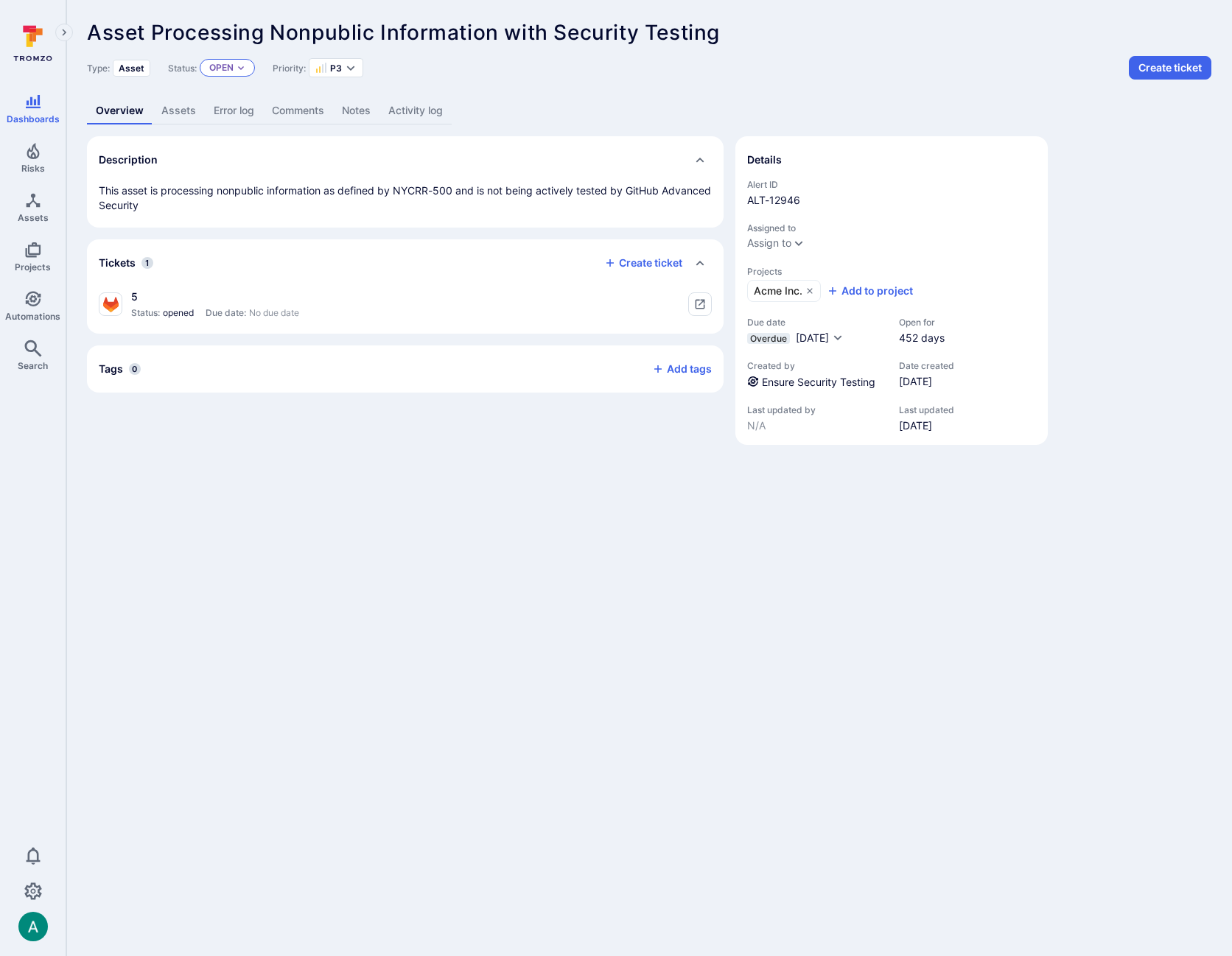
click at [238, 72] on div "Open" at bounding box center [227, 68] width 55 height 18
click at [241, 147] on span "Resolved" at bounding box center [236, 148] width 46 height 11
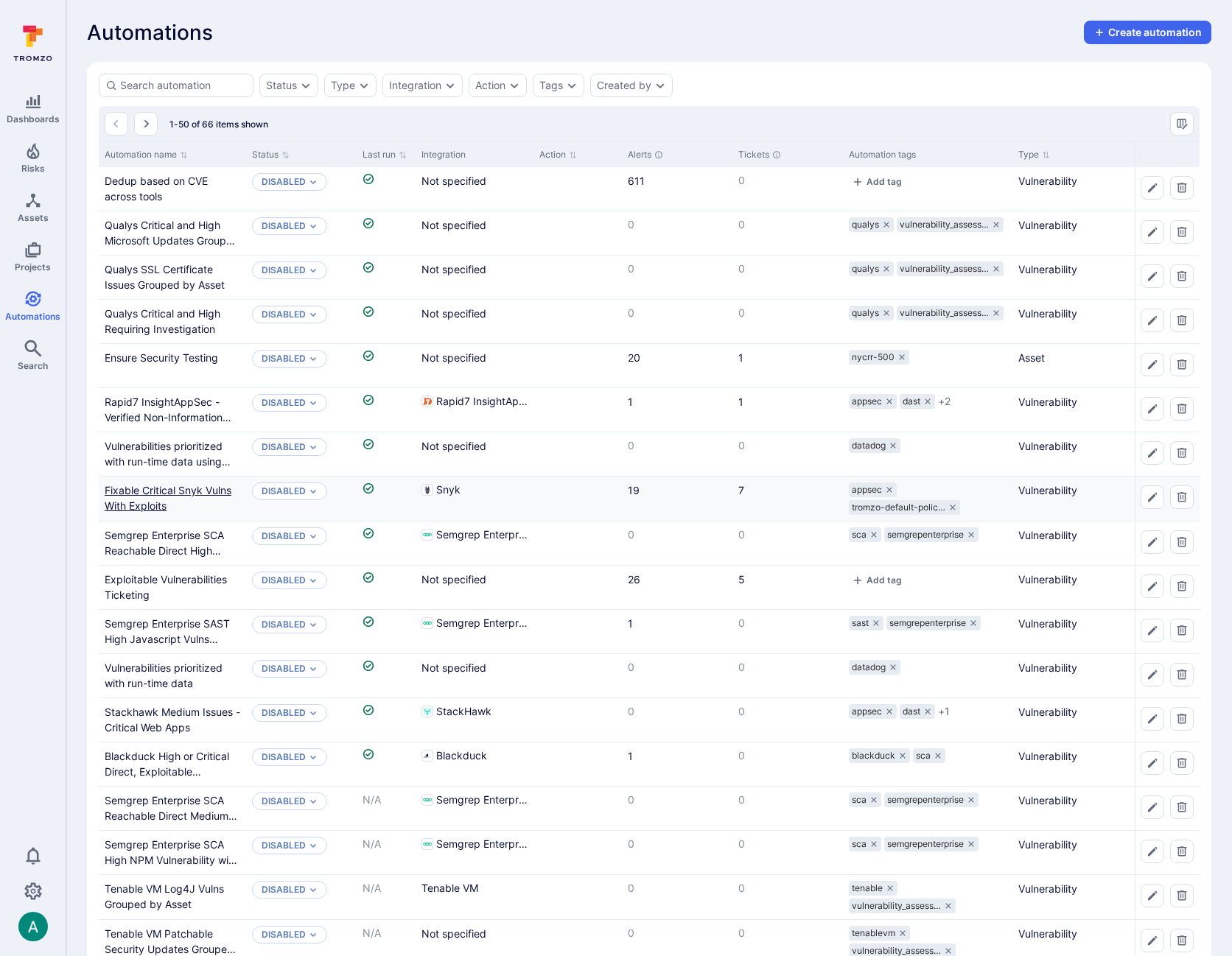
click at [208, 488] on link "Fixable Critical Snyk Vulns With Exploits" at bounding box center [167, 498] width 127 height 28
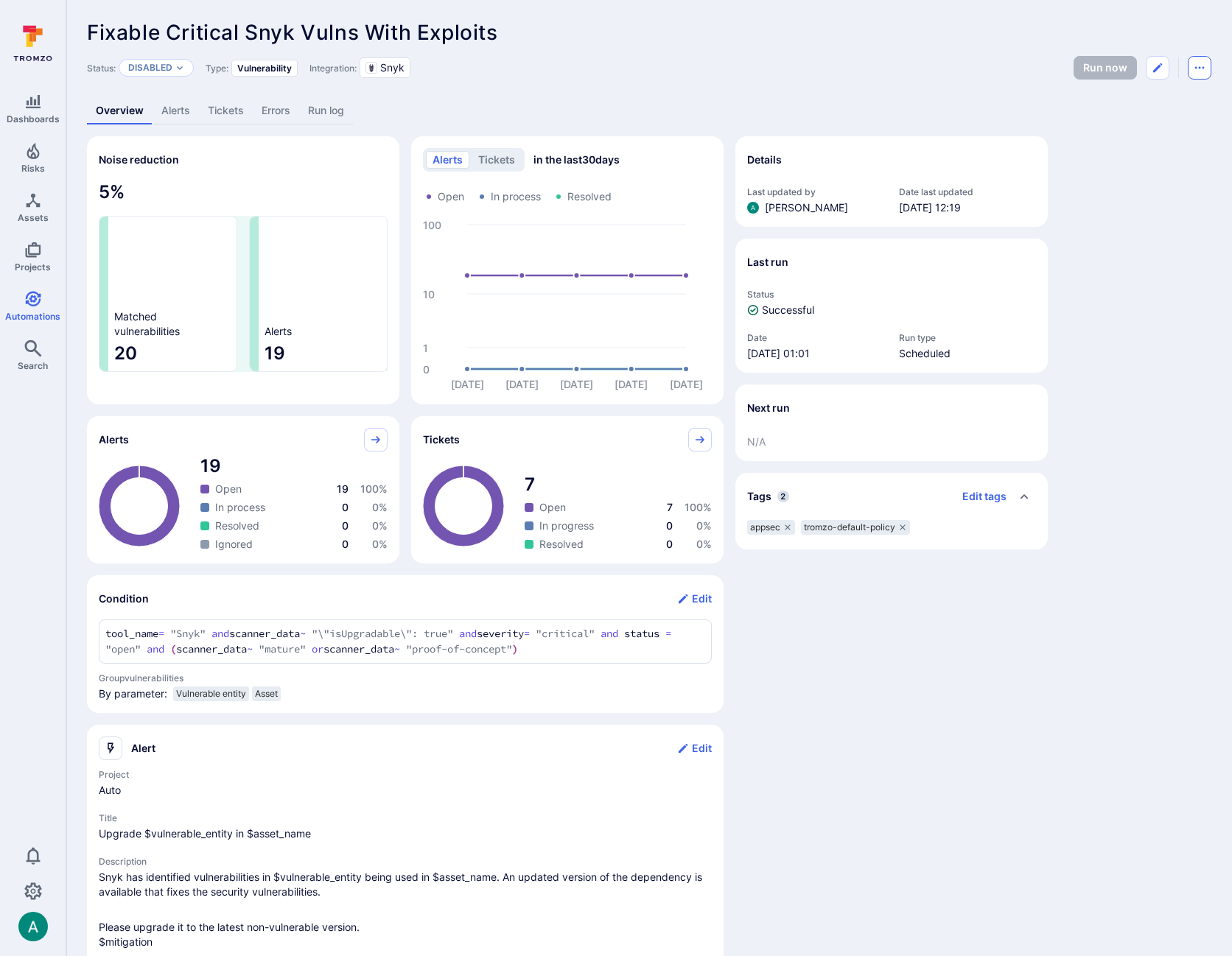
click at [1203, 67] on icon "Automation menu" at bounding box center [1200, 68] width 10 height 2
click at [1107, 123] on li "Delete" at bounding box center [1138, 124] width 134 height 24
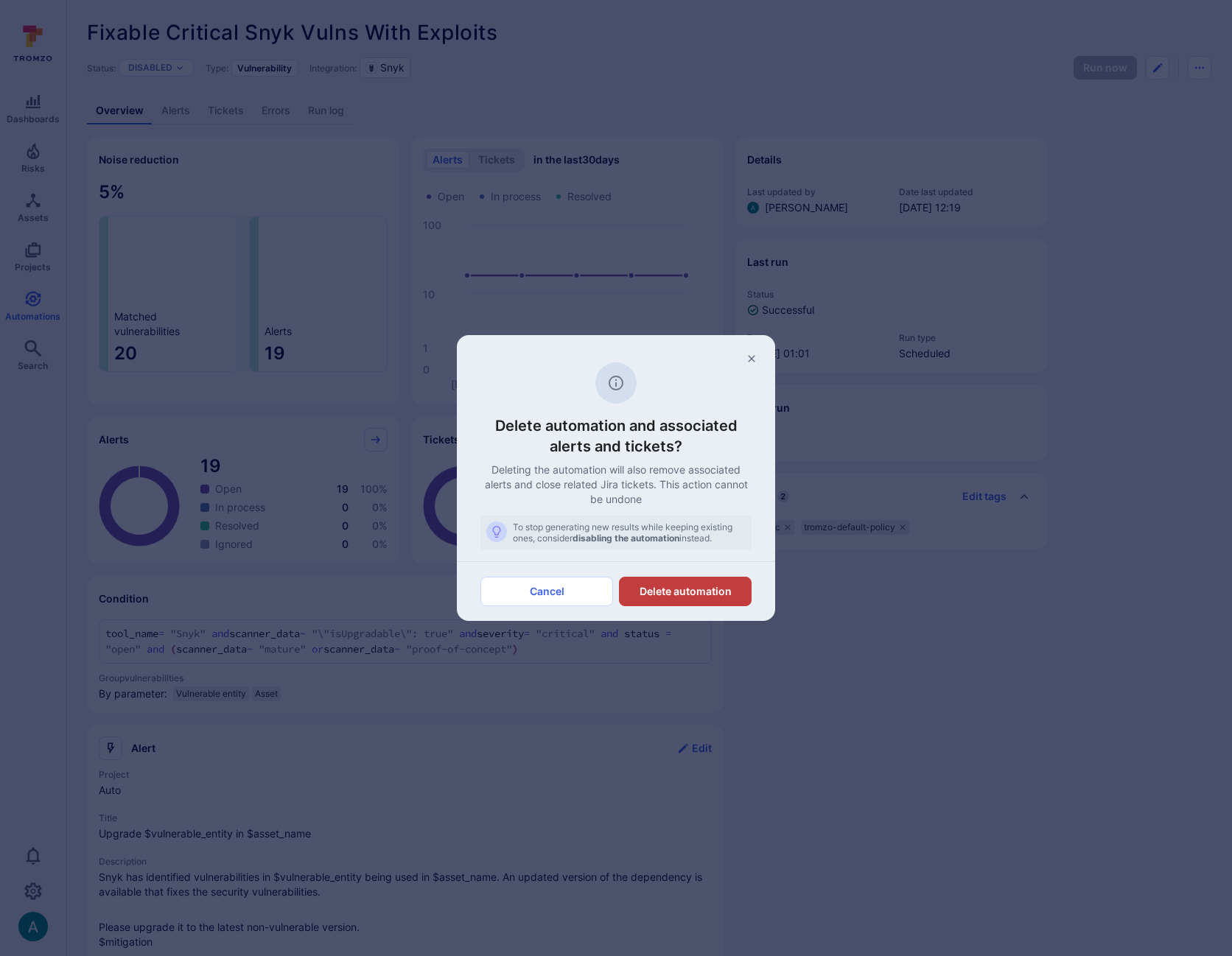
click at [682, 584] on button "Delete automation" at bounding box center [685, 591] width 132 height 29
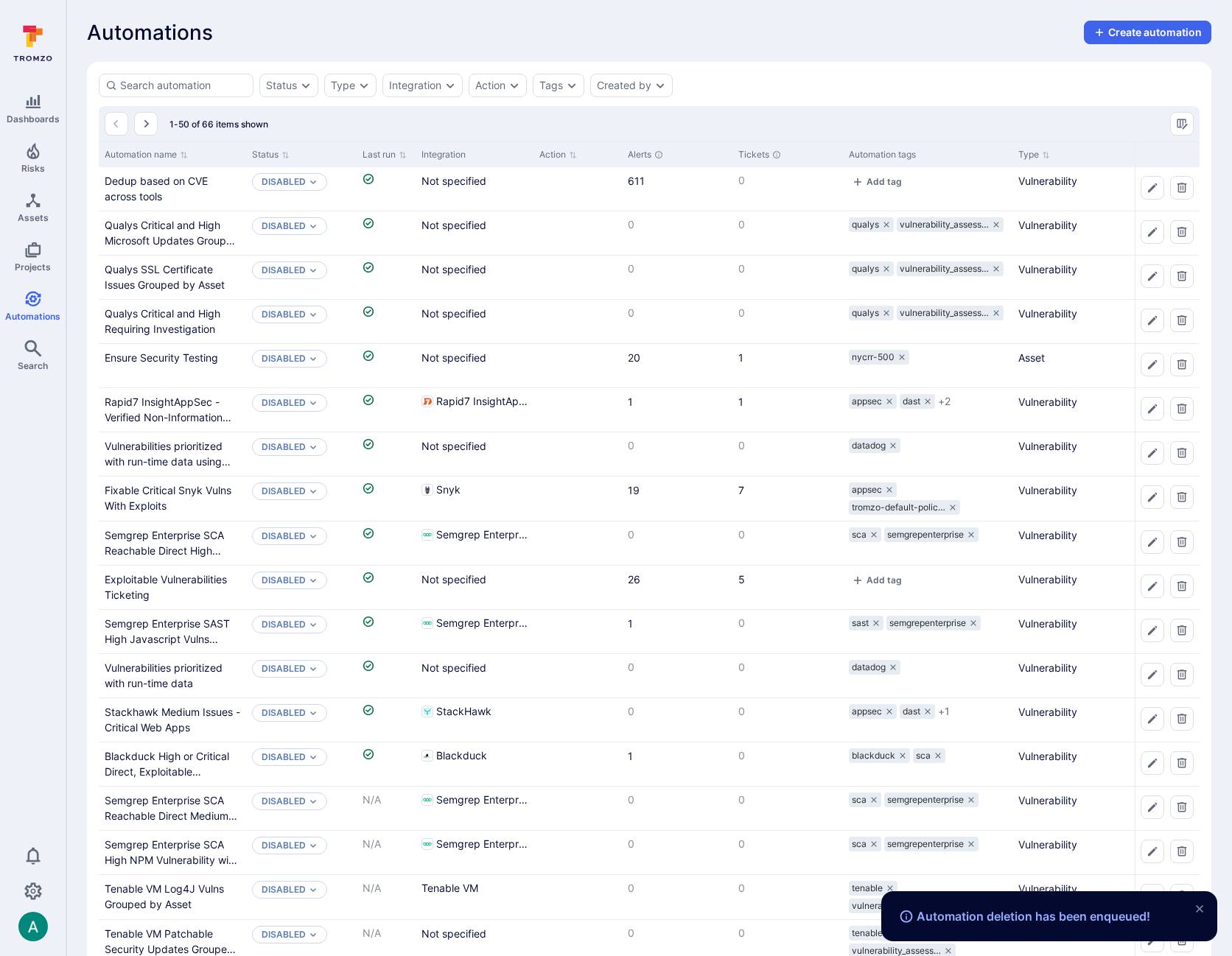
scroll to position [57, 0]
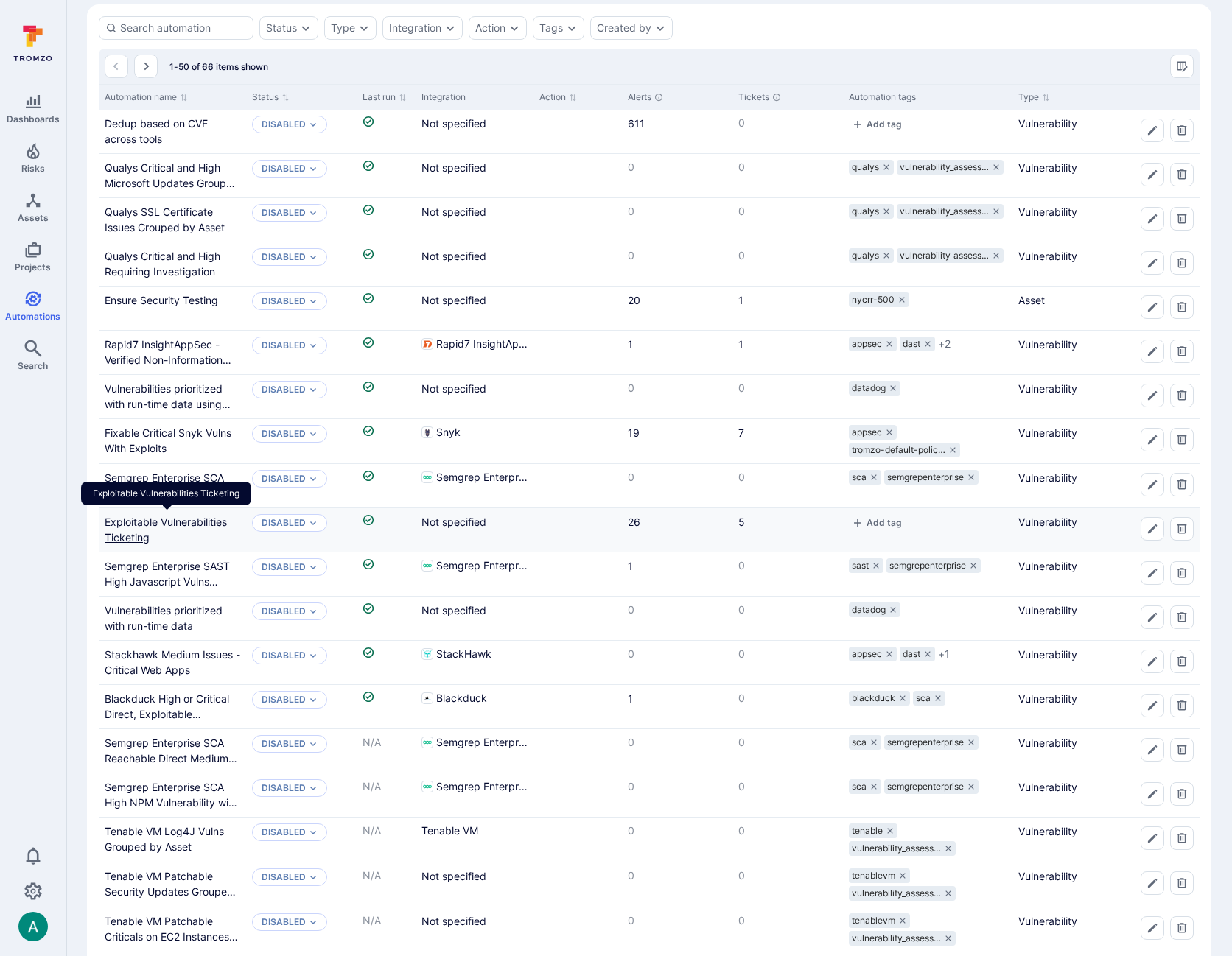
click at [166, 520] on link "Exploitable Vulnerabilities Ticketing" at bounding box center [166, 529] width 123 height 28
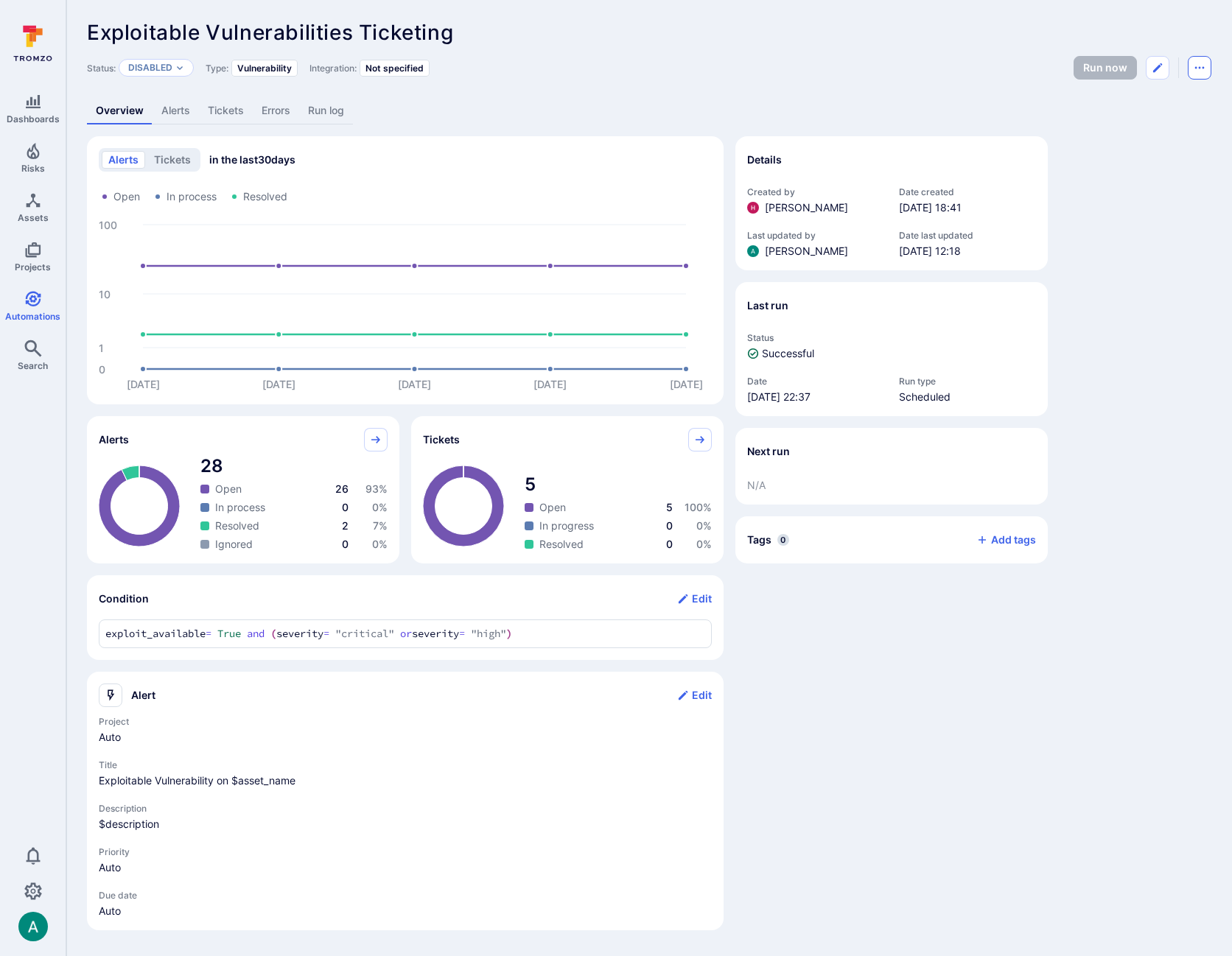
click at [1195, 69] on icon "Automation menu" at bounding box center [1199, 68] width 12 height 12
click at [1130, 125] on li "Delete" at bounding box center [1138, 124] width 134 height 24
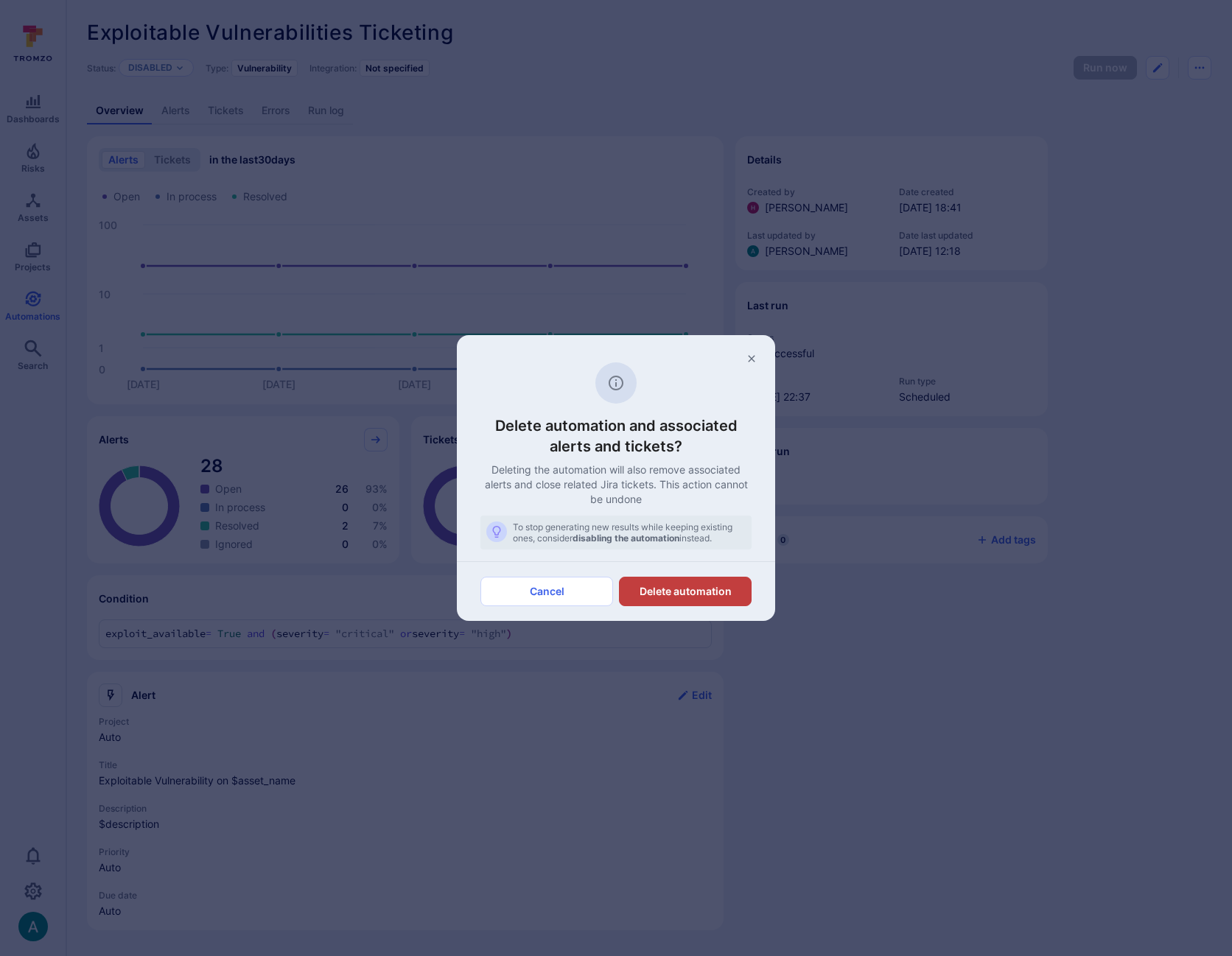
click at [702, 593] on button "Delete automation" at bounding box center [685, 591] width 132 height 29
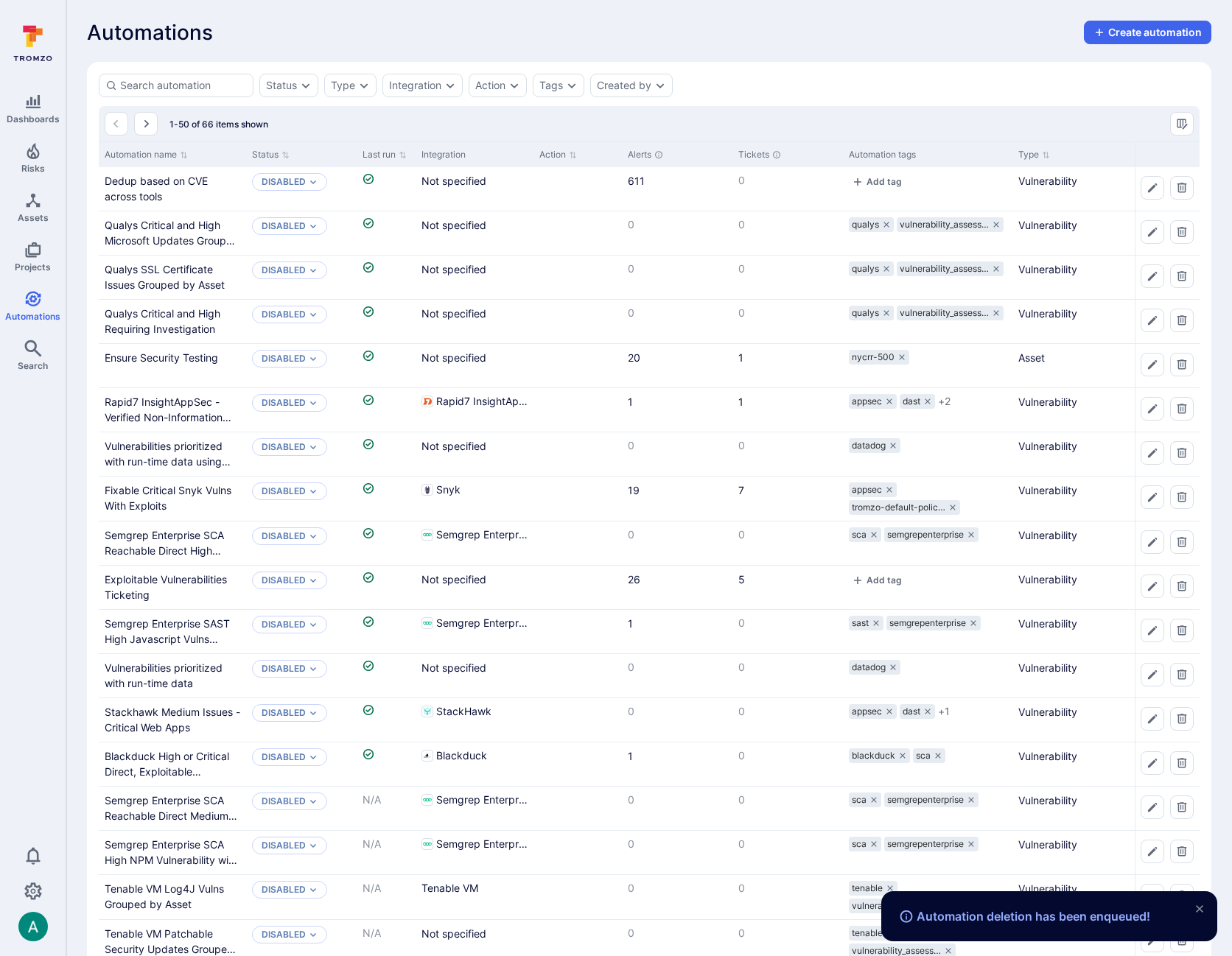
scroll to position [57, 0]
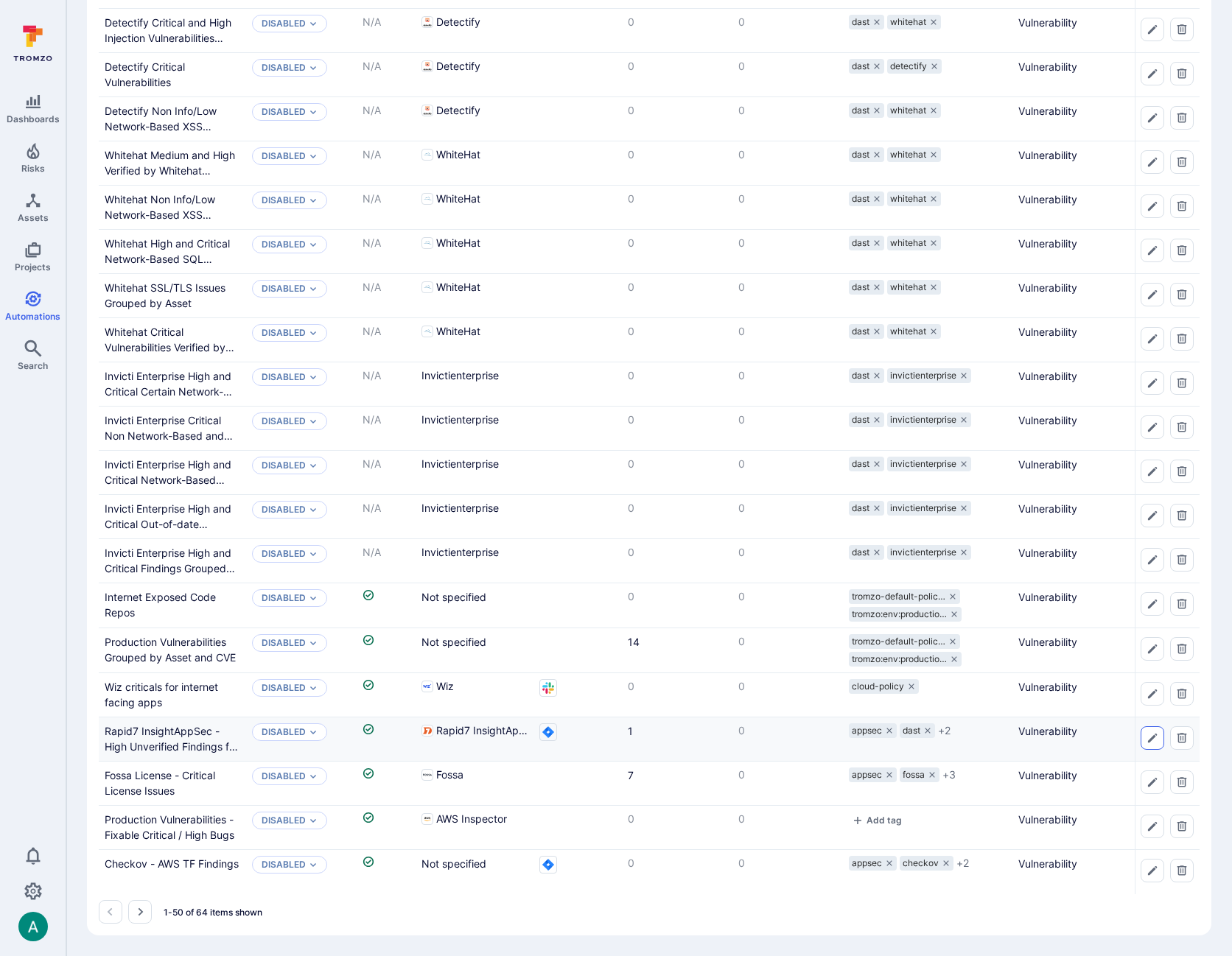
click at [1148, 734] on icon "Edit automation" at bounding box center [1152, 738] width 12 height 12
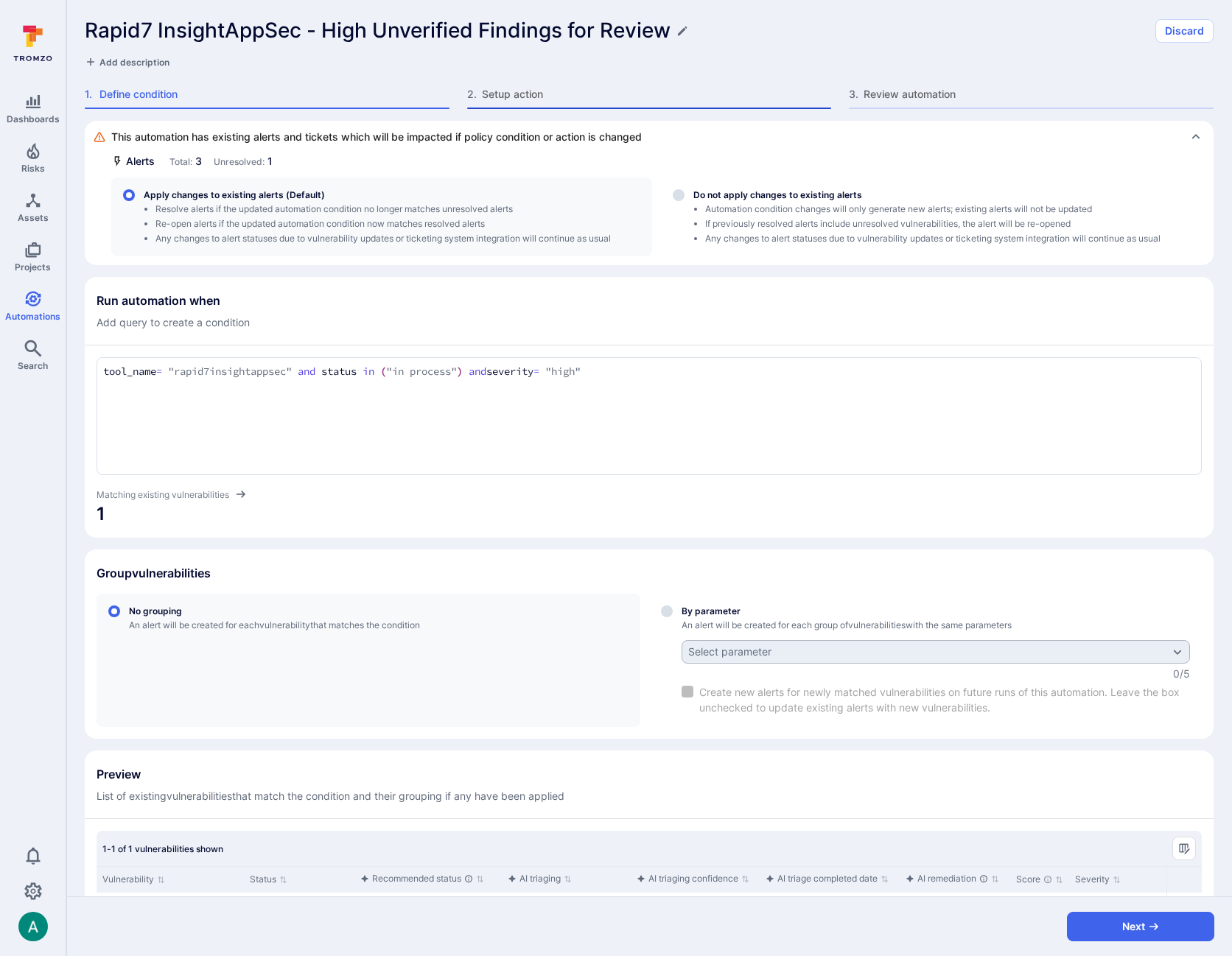
click at [510, 99] on span "Setup action" at bounding box center [657, 94] width 350 height 14
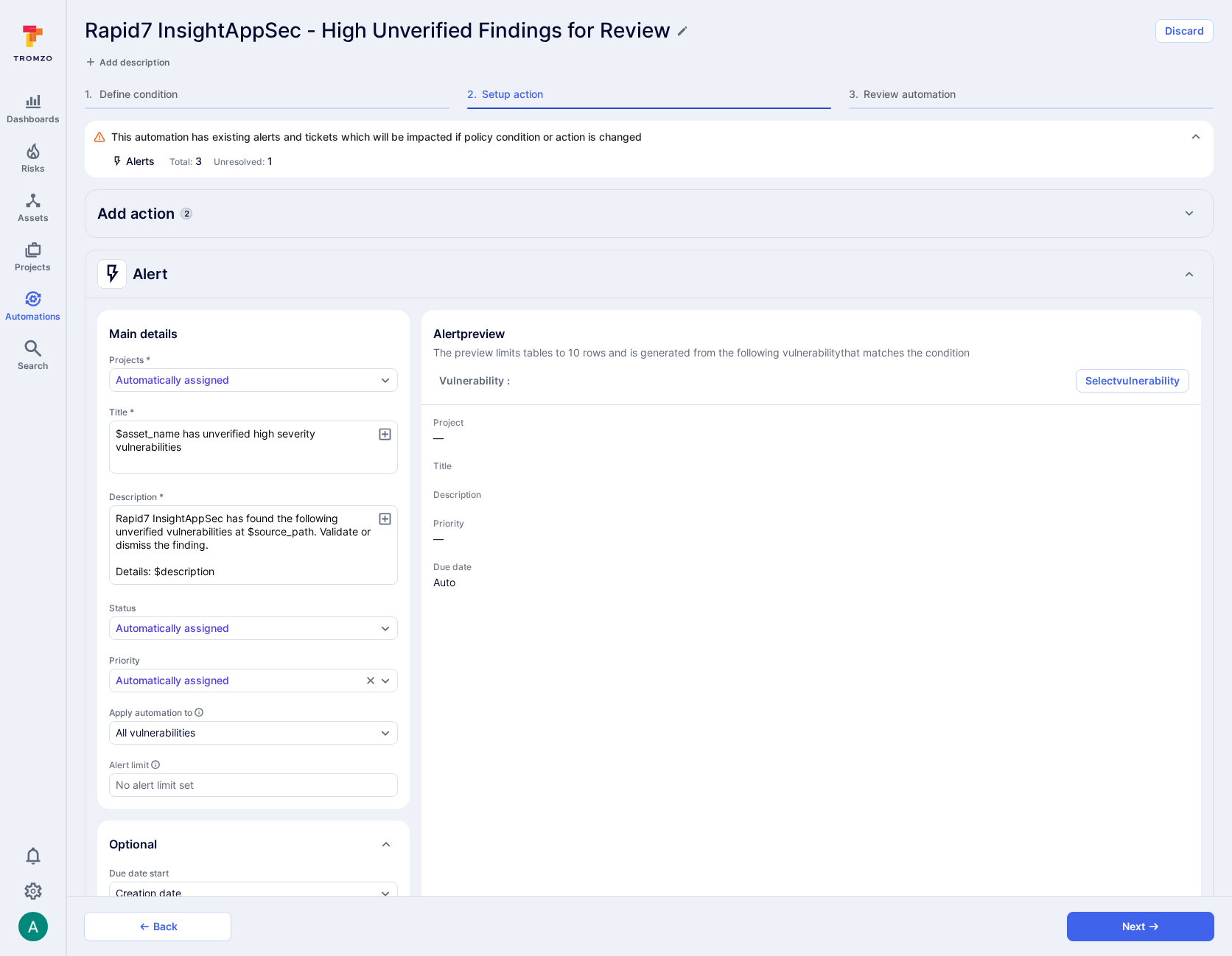
type textarea "x"
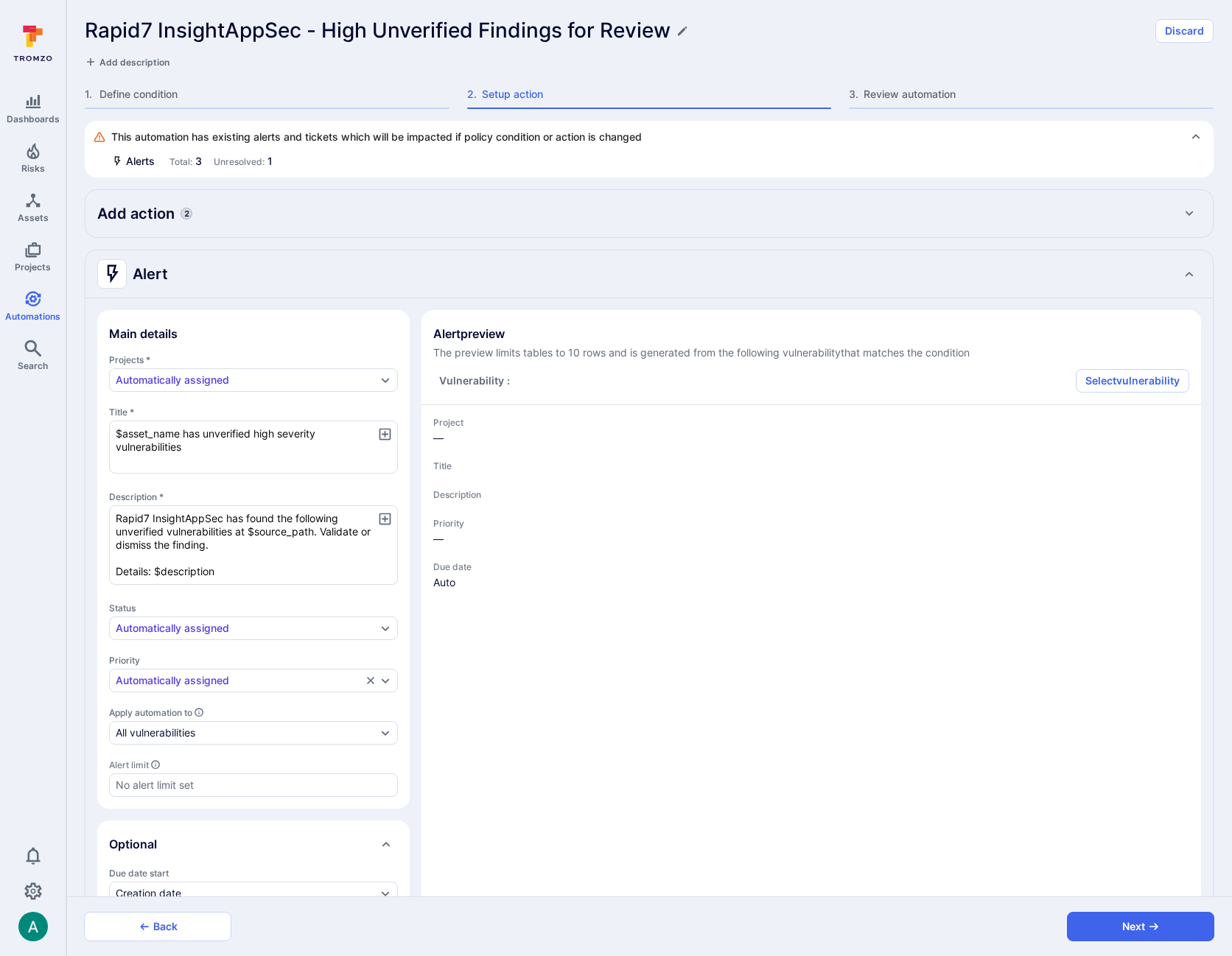
type textarea "x"
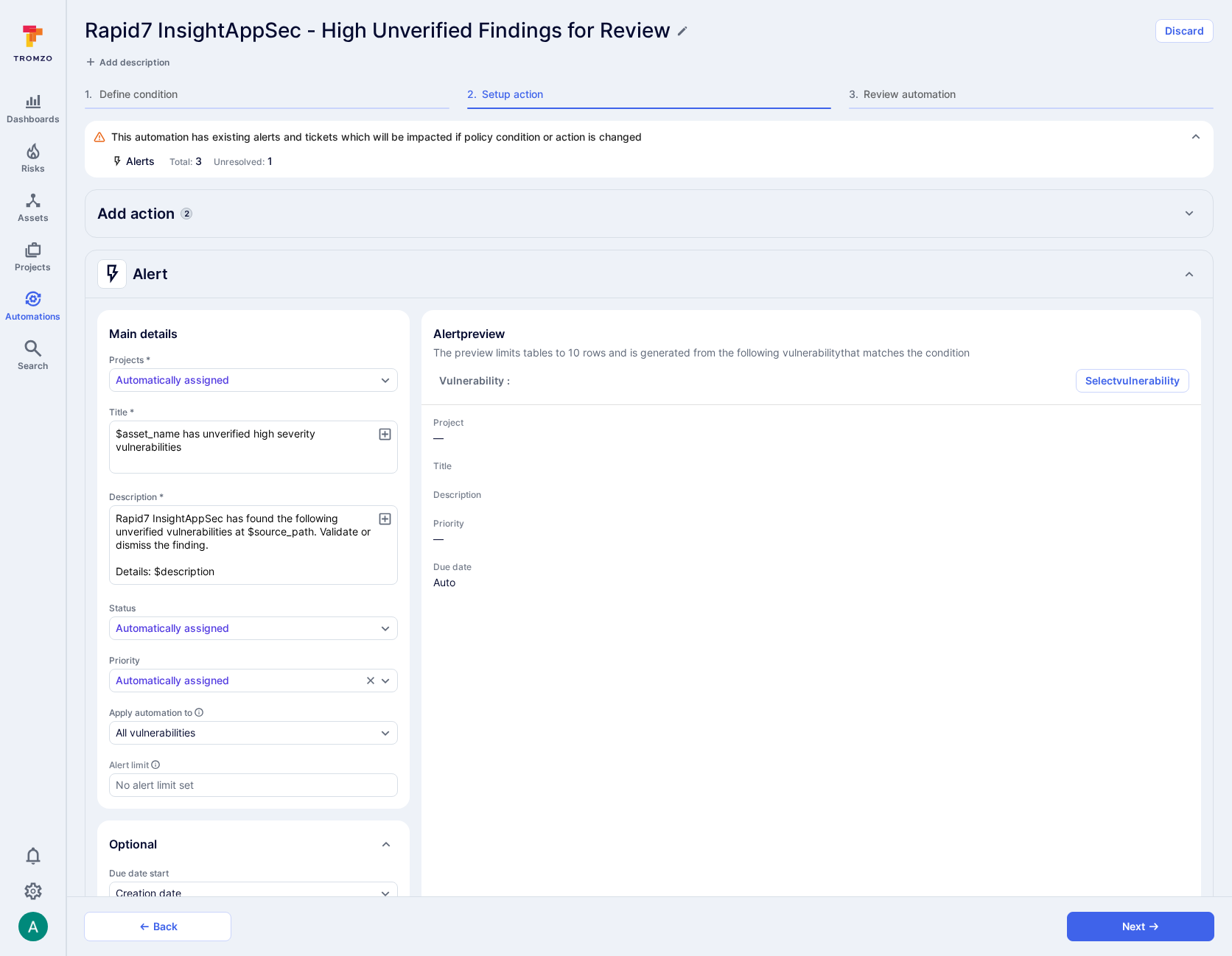
type textarea "x"
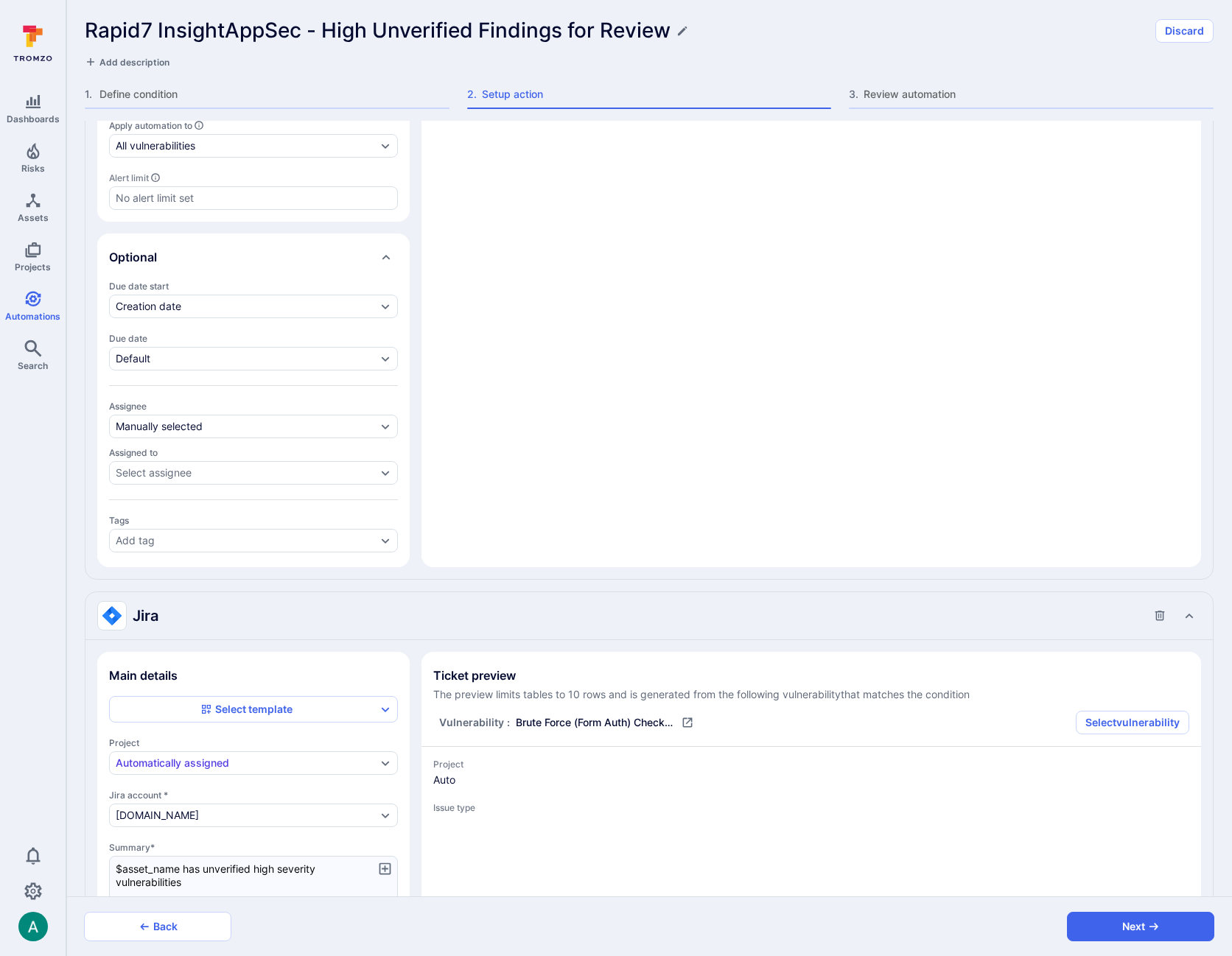
scroll to position [962, 0]
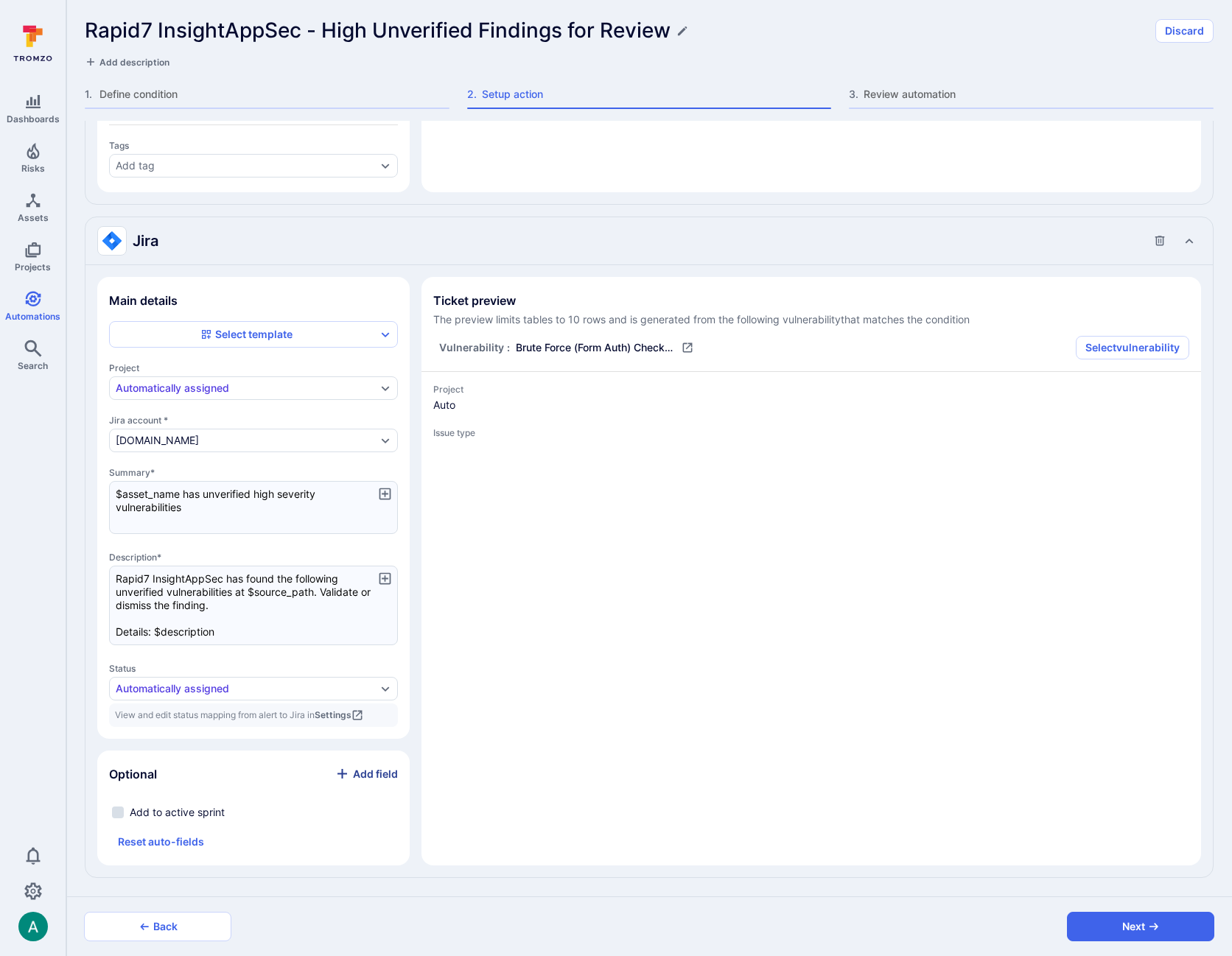
type textarea "x"
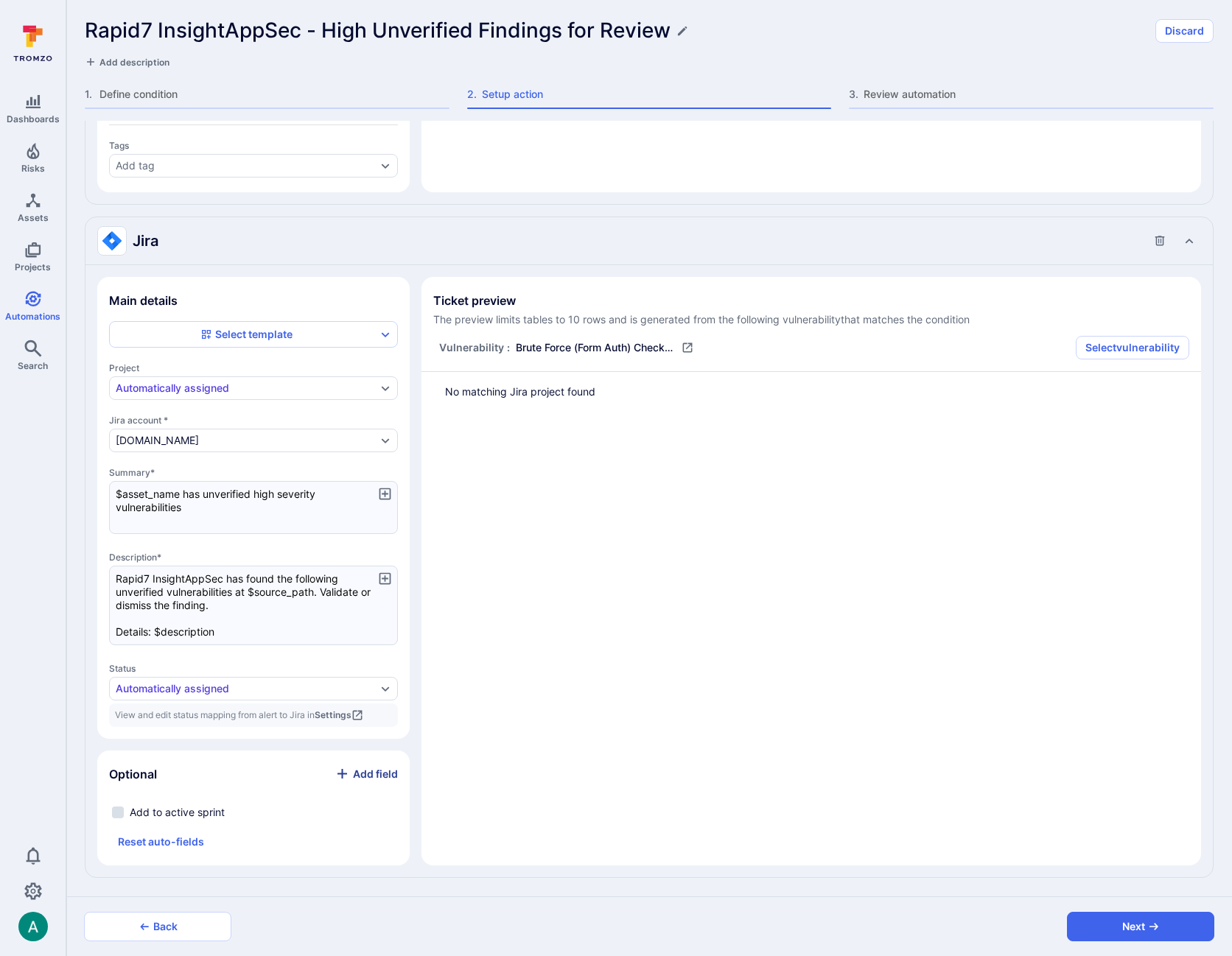
type textarea "x"
click at [1161, 236] on icon "Collapse Jira action settings" at bounding box center [1159, 241] width 12 height 12
type textarea "x"
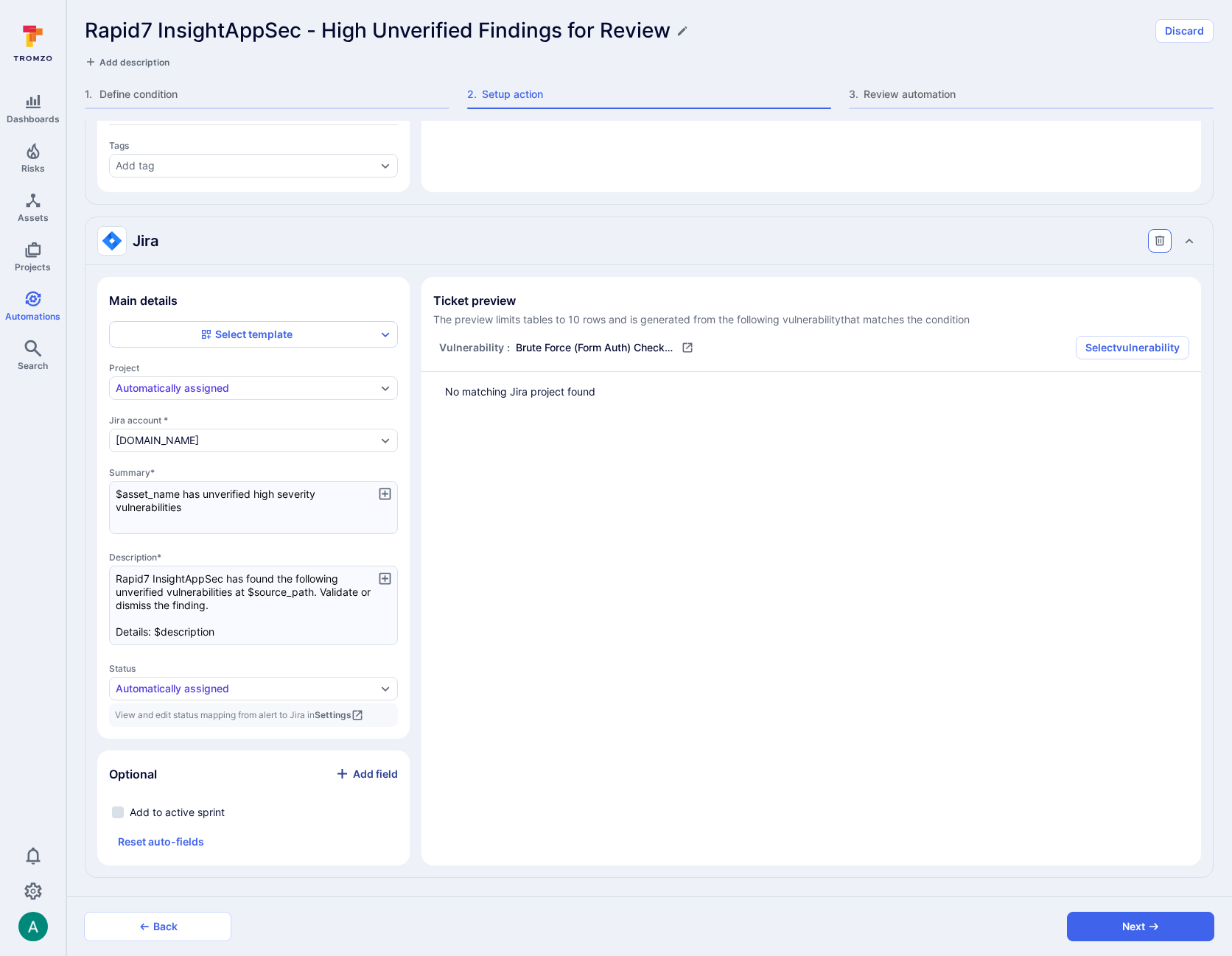
type textarea "x"
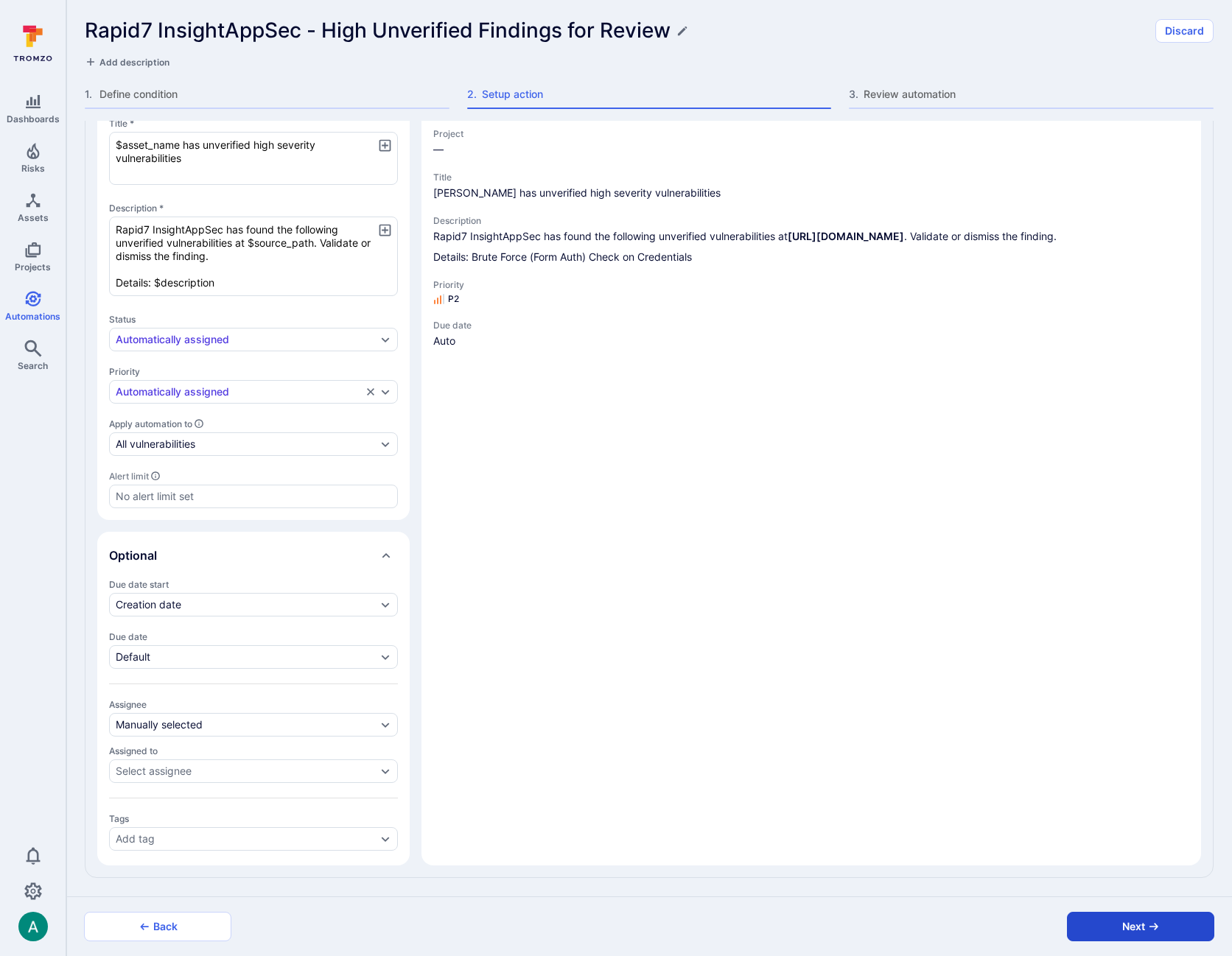
click at [1167, 920] on button "Next" at bounding box center [1140, 927] width 147 height 29
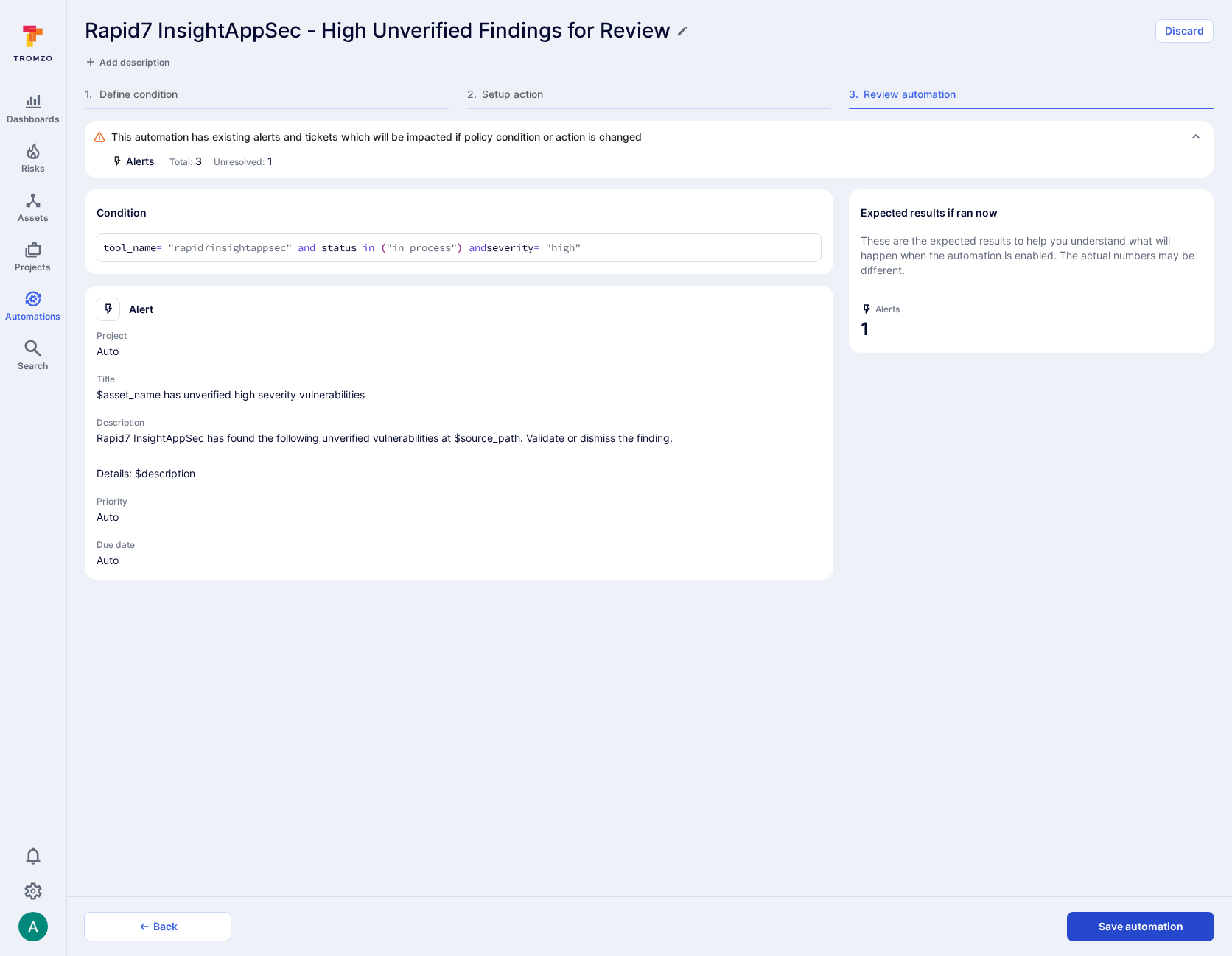
click at [1159, 929] on button "Save automation" at bounding box center [1140, 927] width 147 height 29
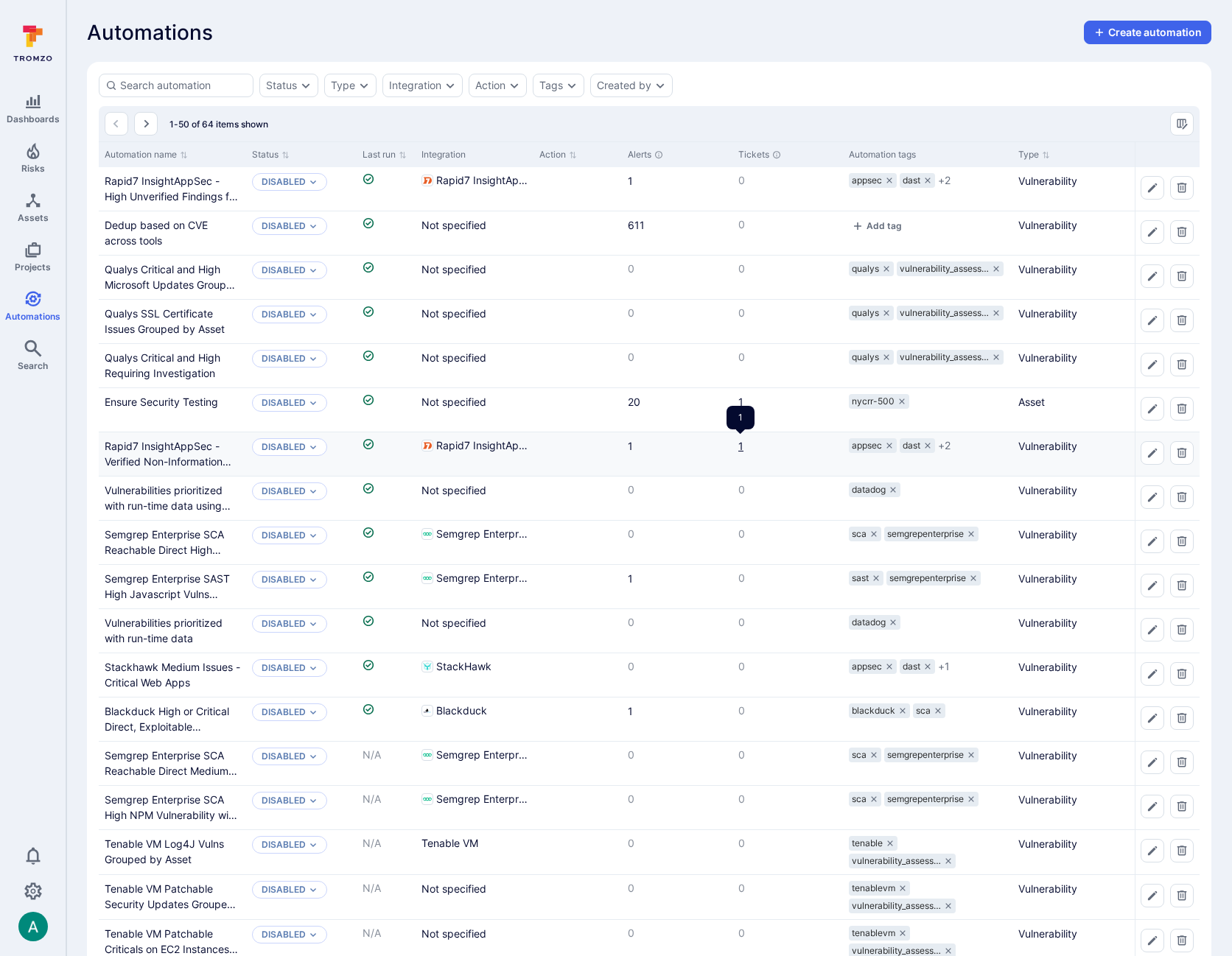
click at [740, 445] on link "1" at bounding box center [741, 446] width 5 height 13
click at [740, 403] on link "1" at bounding box center [741, 402] width 5 height 13
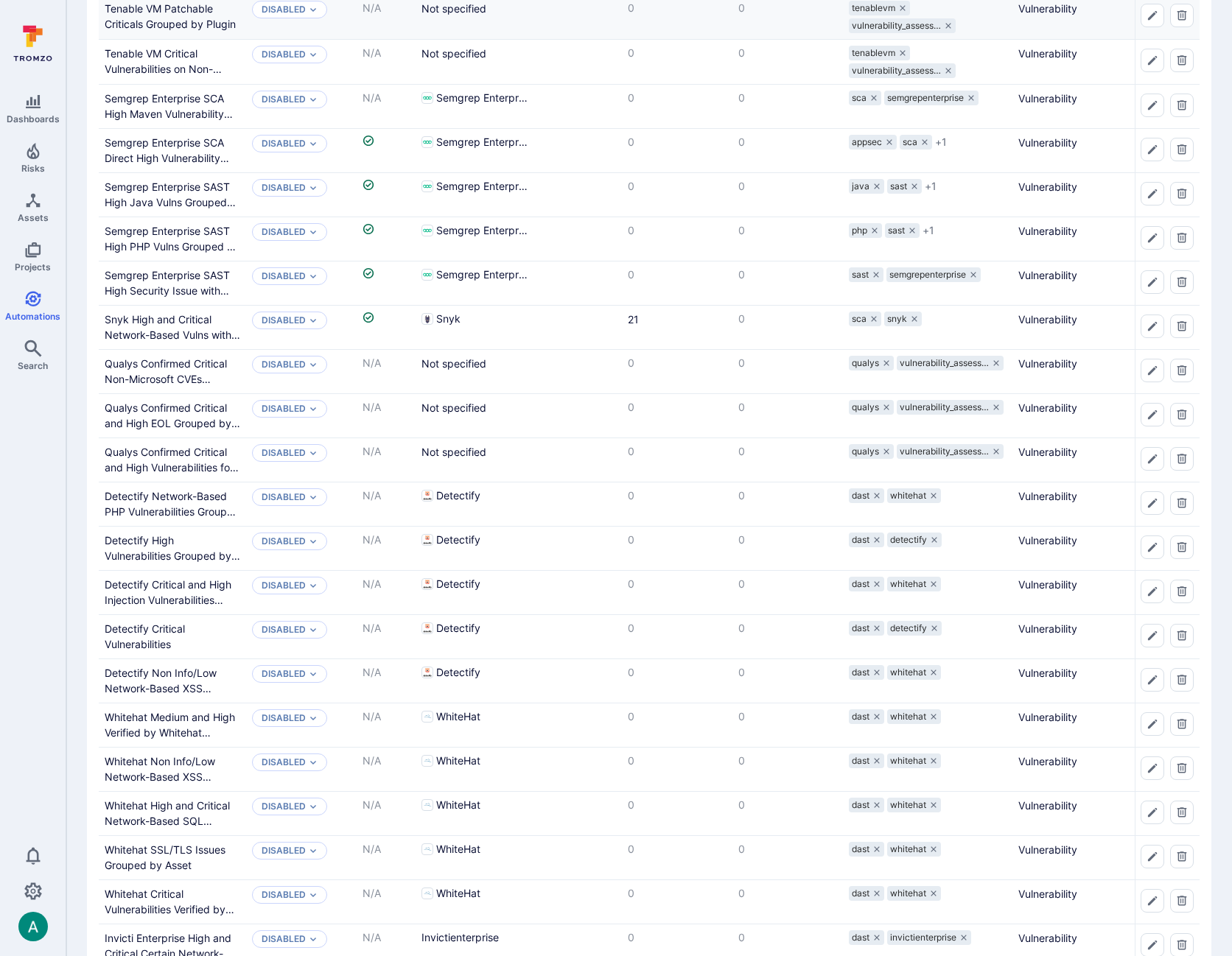
scroll to position [1488, 0]
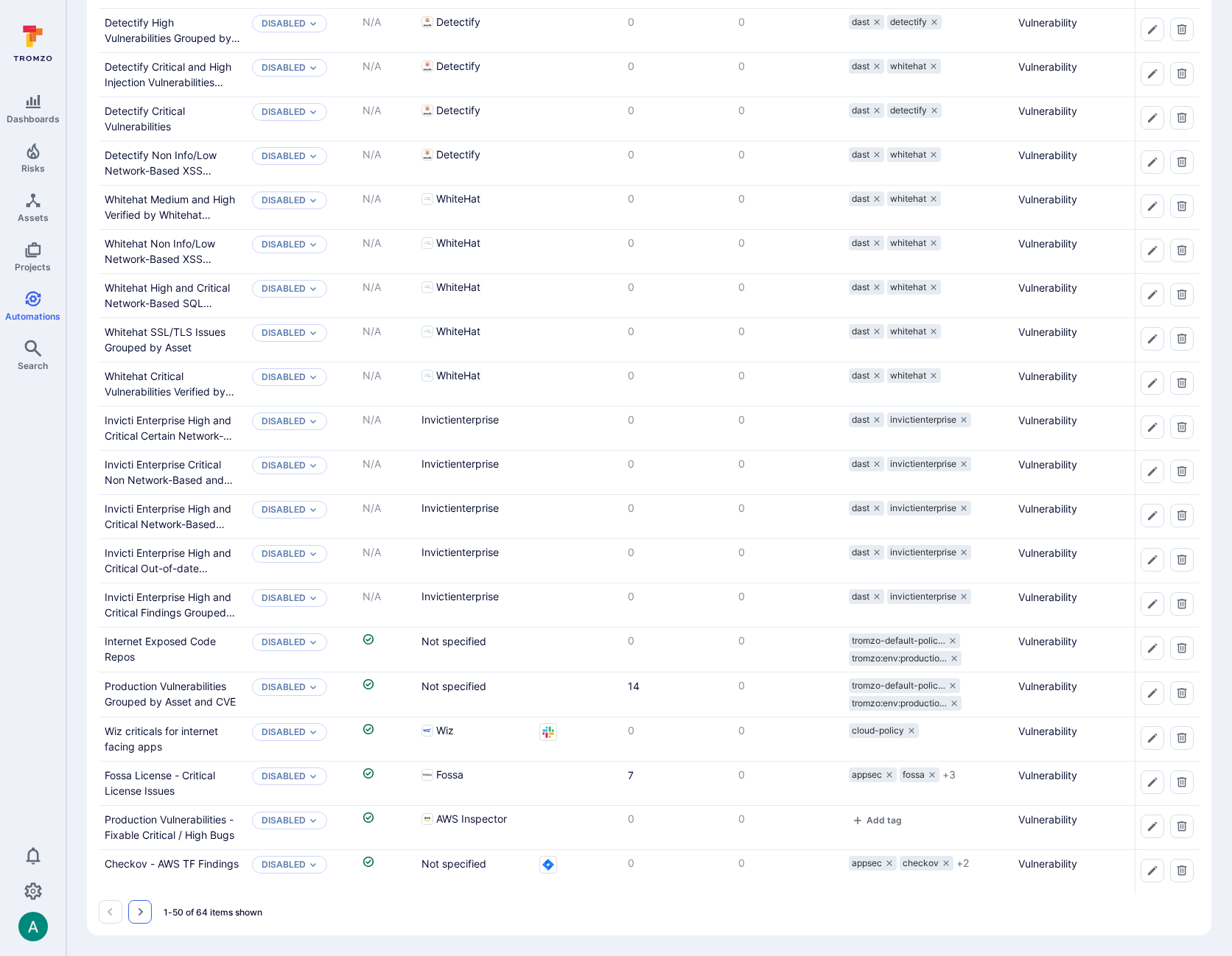
click at [148, 908] on button "Go to the next page" at bounding box center [140, 912] width 24 height 24
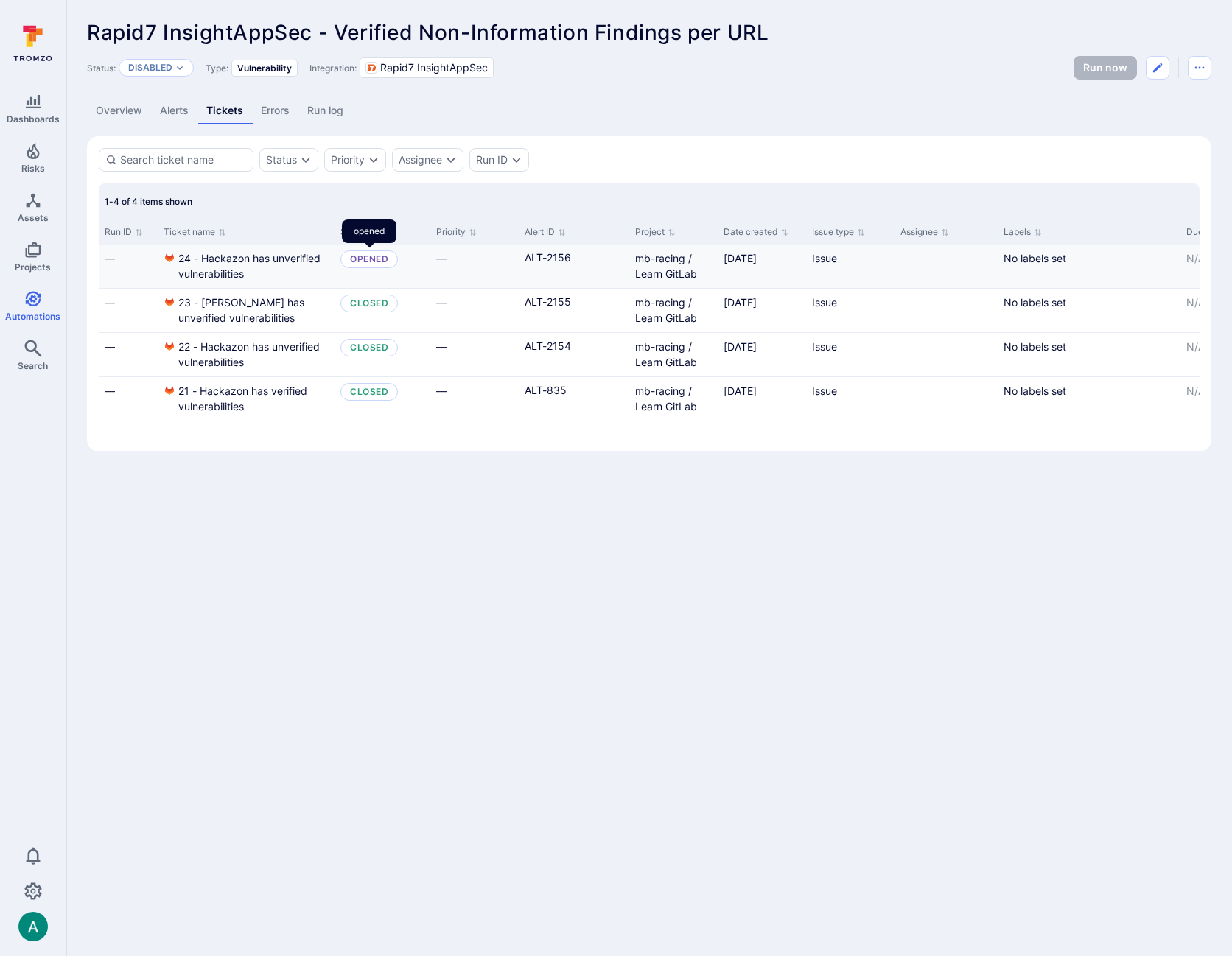
click at [368, 260] on div "opened" at bounding box center [369, 259] width 38 height 12
click at [127, 106] on link "Overview" at bounding box center [119, 111] width 64 height 27
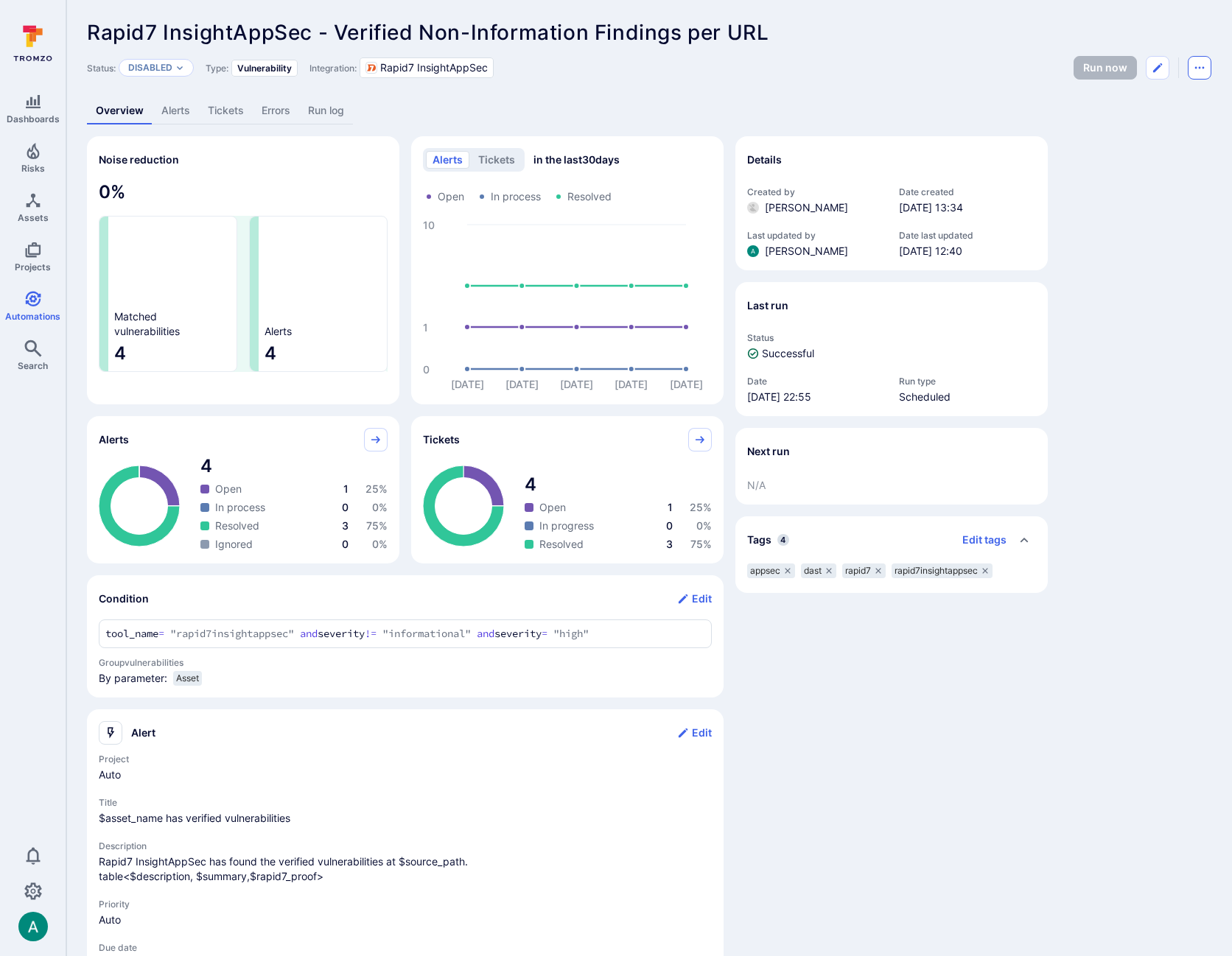
click at [1200, 66] on icon "Automation menu" at bounding box center [1199, 68] width 12 height 12
click at [1156, 121] on li "Delete" at bounding box center [1138, 124] width 134 height 24
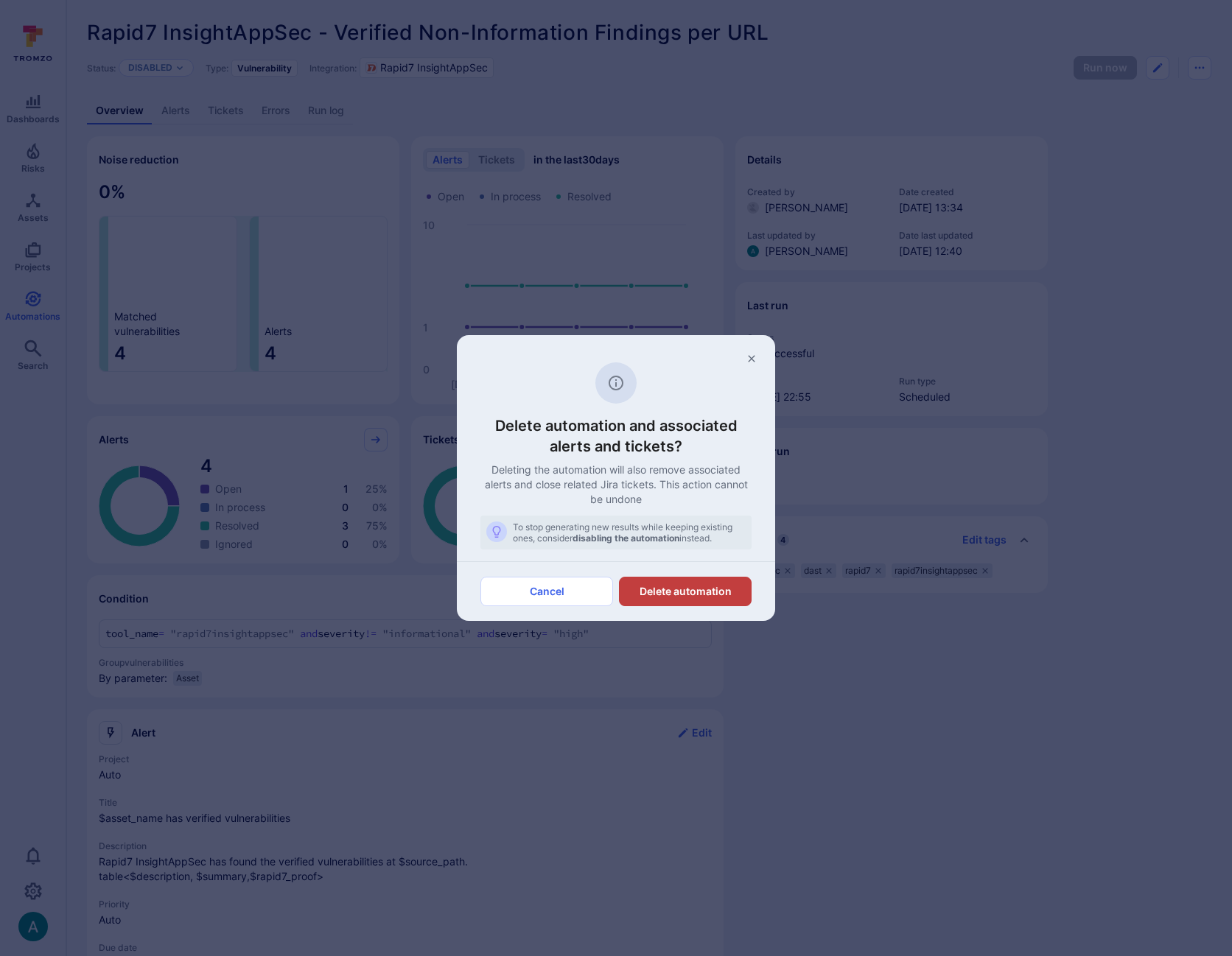
click at [720, 597] on button "Delete automation" at bounding box center [685, 591] width 132 height 29
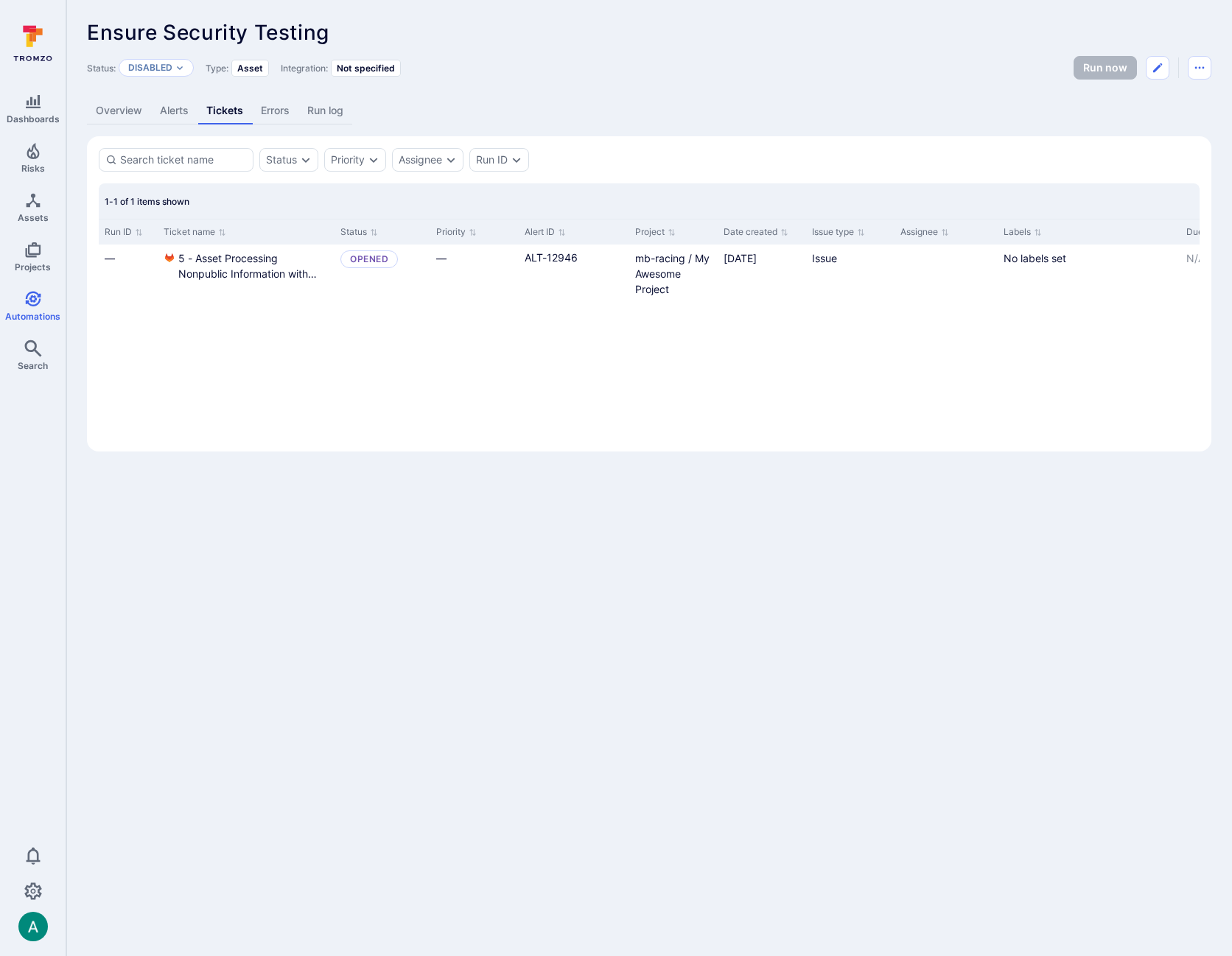
click at [123, 115] on link "Overview" at bounding box center [119, 111] width 64 height 27
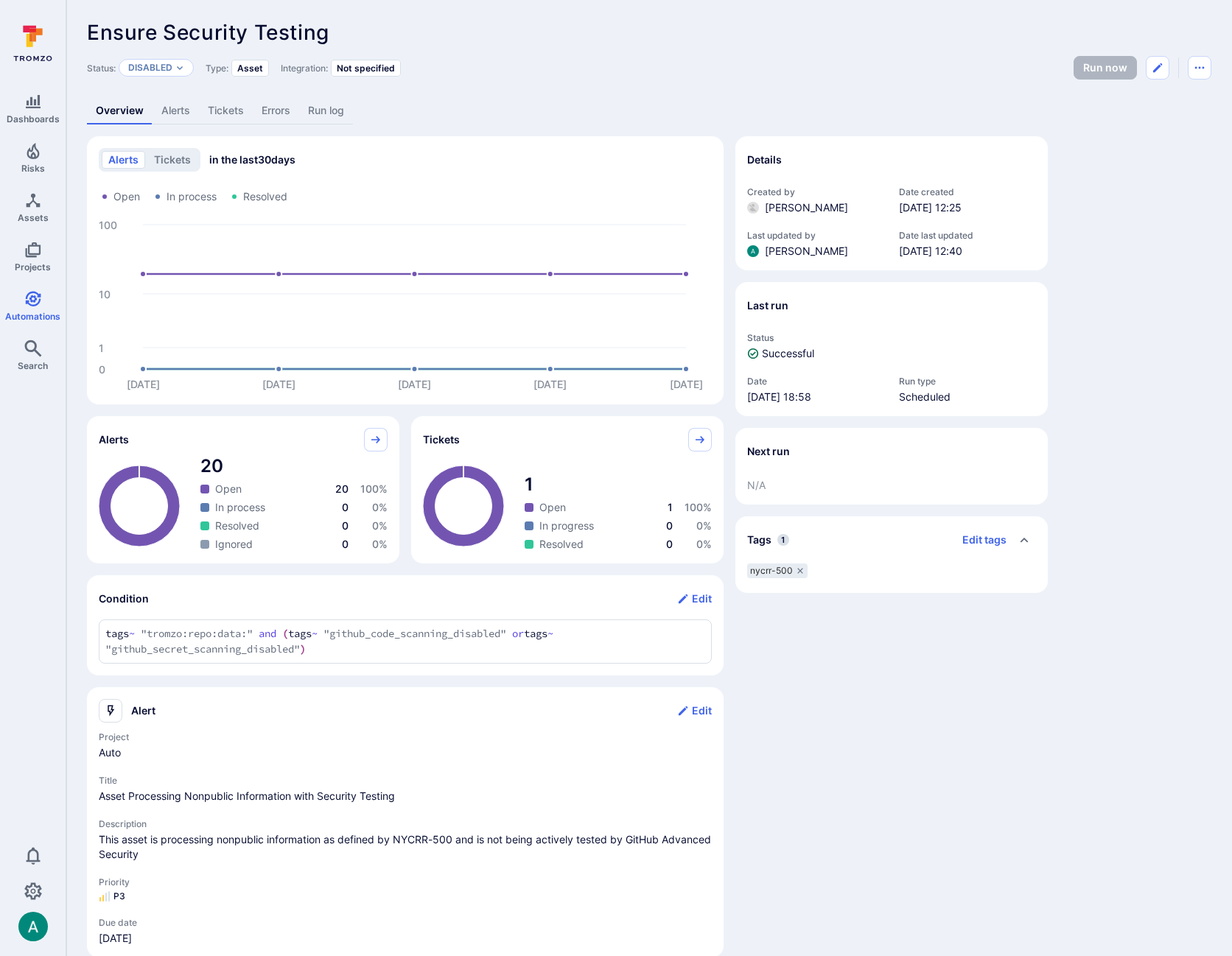
click at [165, 112] on link "Alerts" at bounding box center [175, 111] width 46 height 27
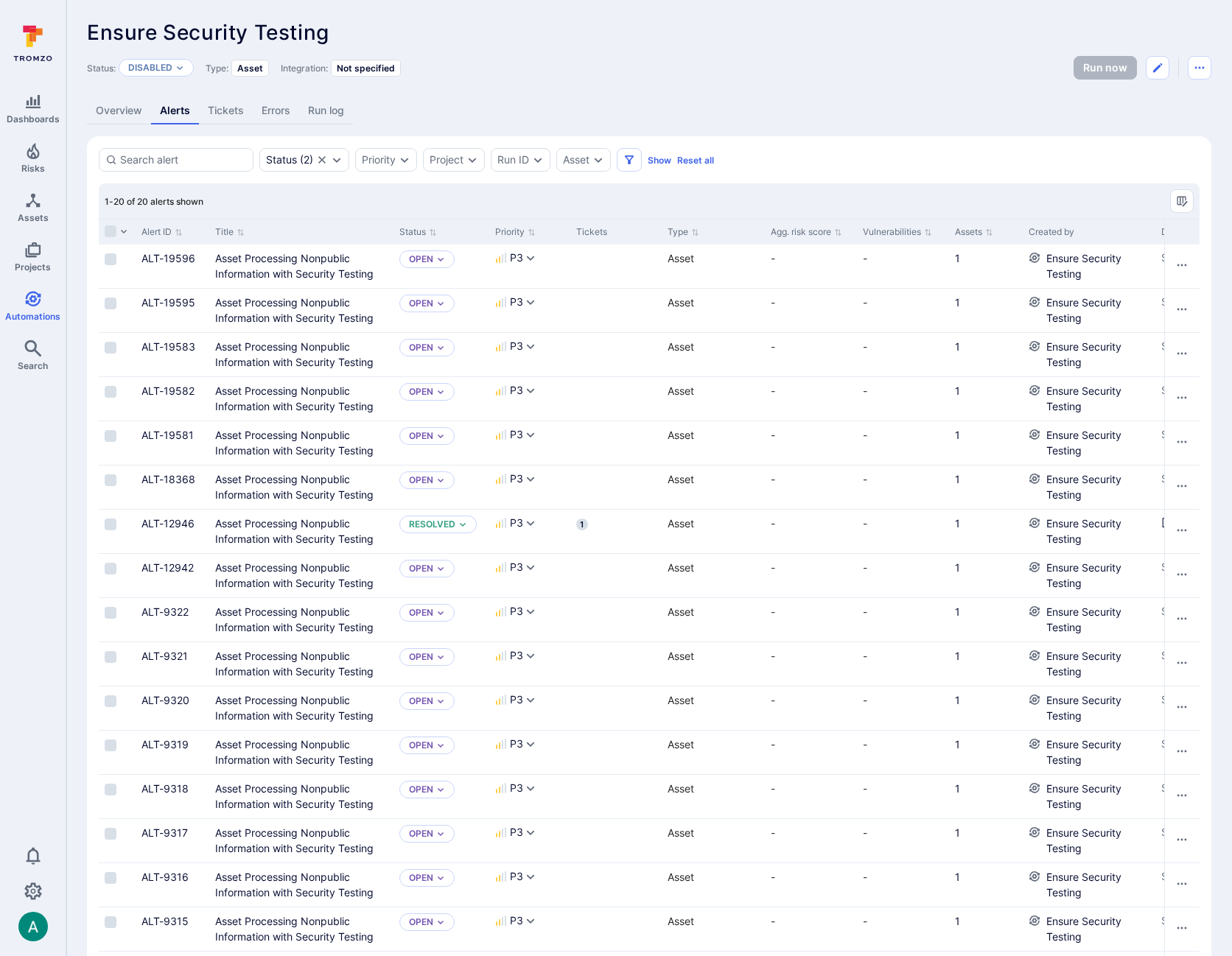
click at [203, 116] on link "Tickets" at bounding box center [226, 111] width 54 height 27
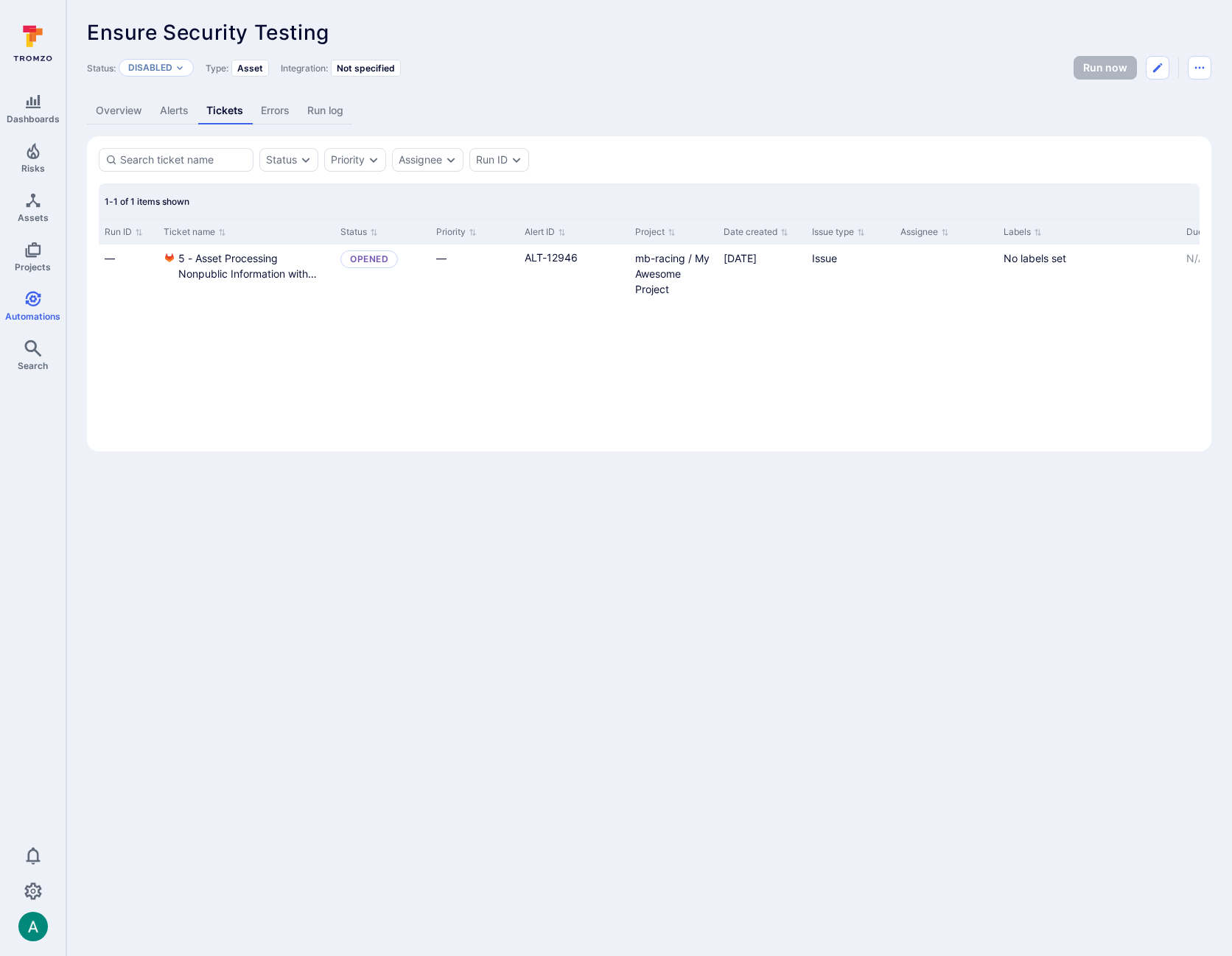
click at [549, 257] on link "ALT-12946" at bounding box center [551, 257] width 53 height 13
